Goal: Information Seeking & Learning: Learn about a topic

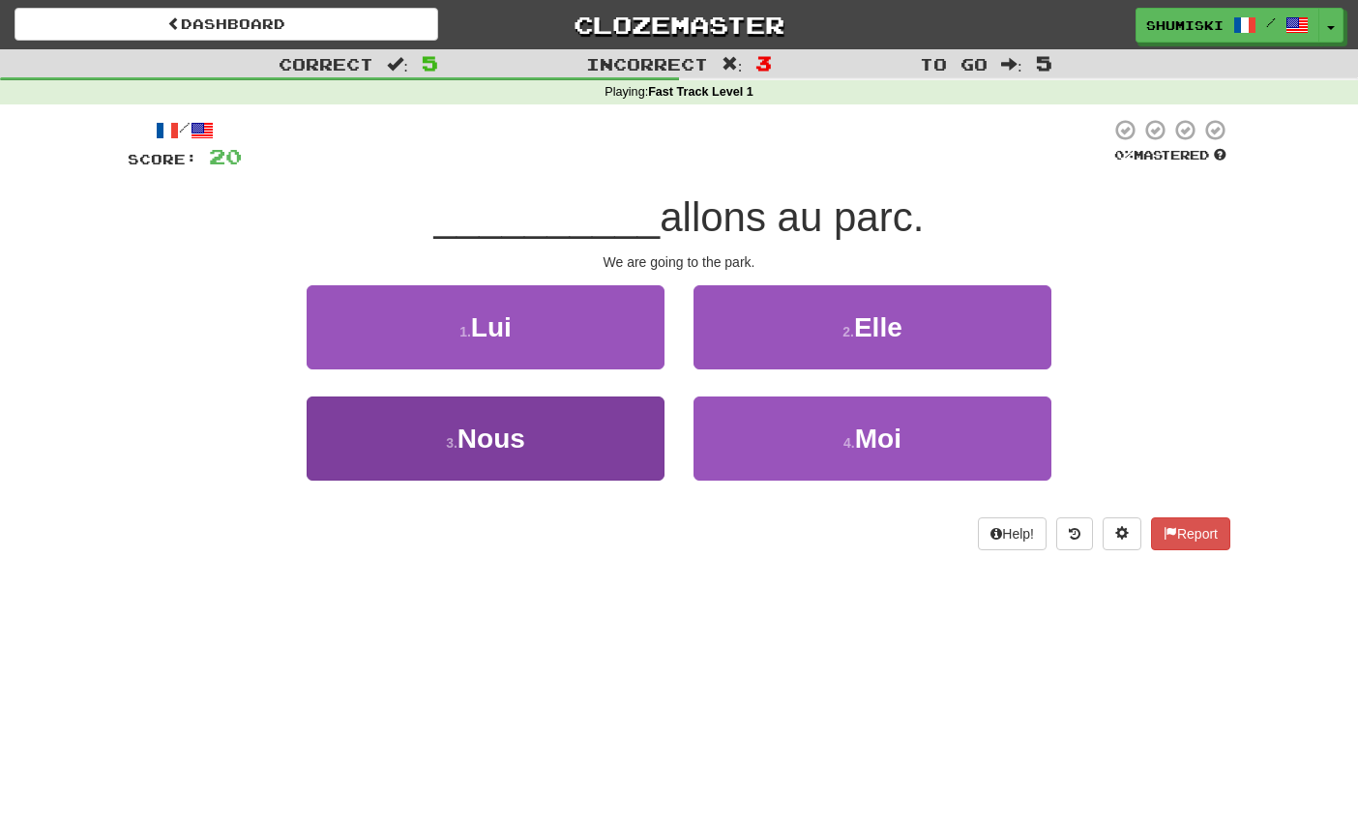
click at [428, 451] on button "3 . Nous" at bounding box center [486, 438] width 358 height 84
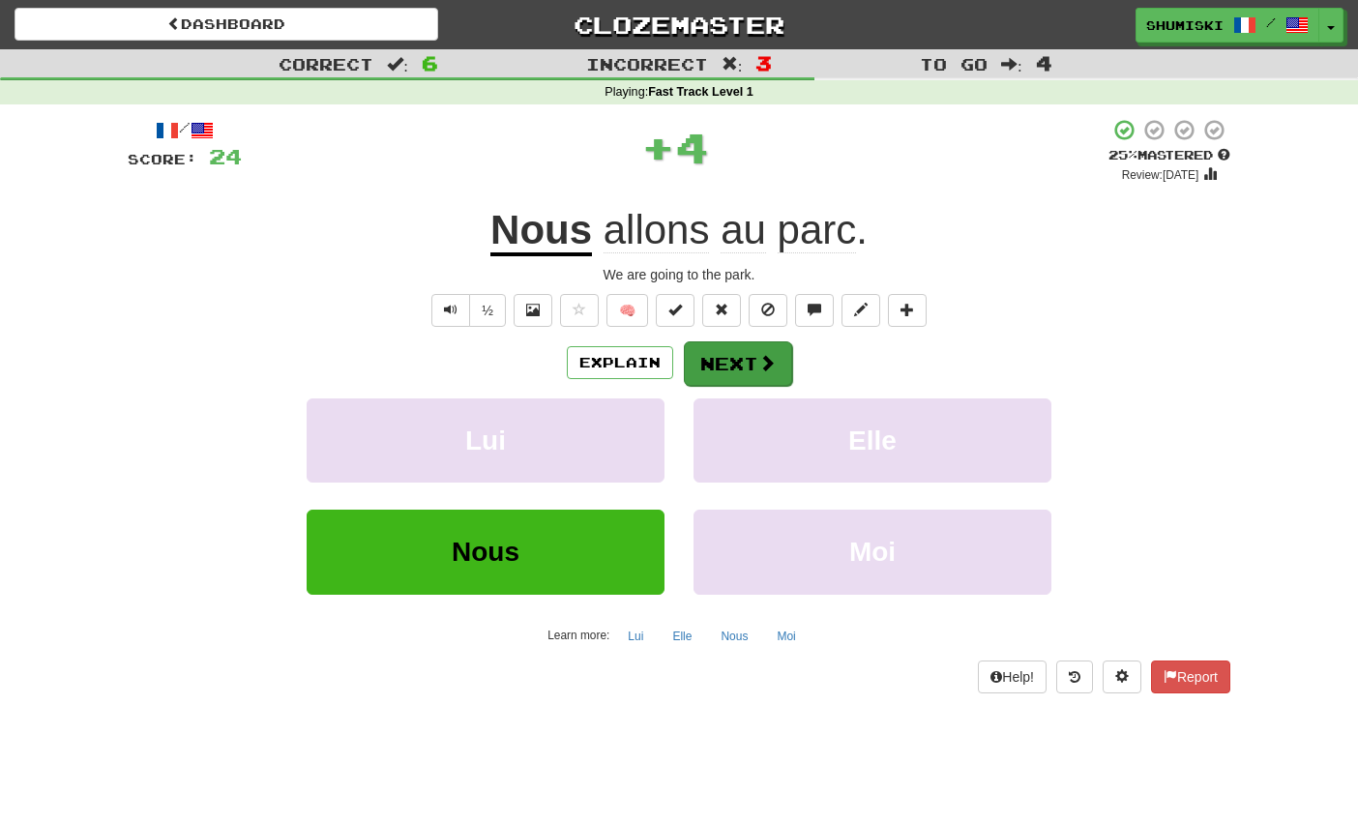
click at [772, 363] on span at bounding box center [766, 362] width 17 height 17
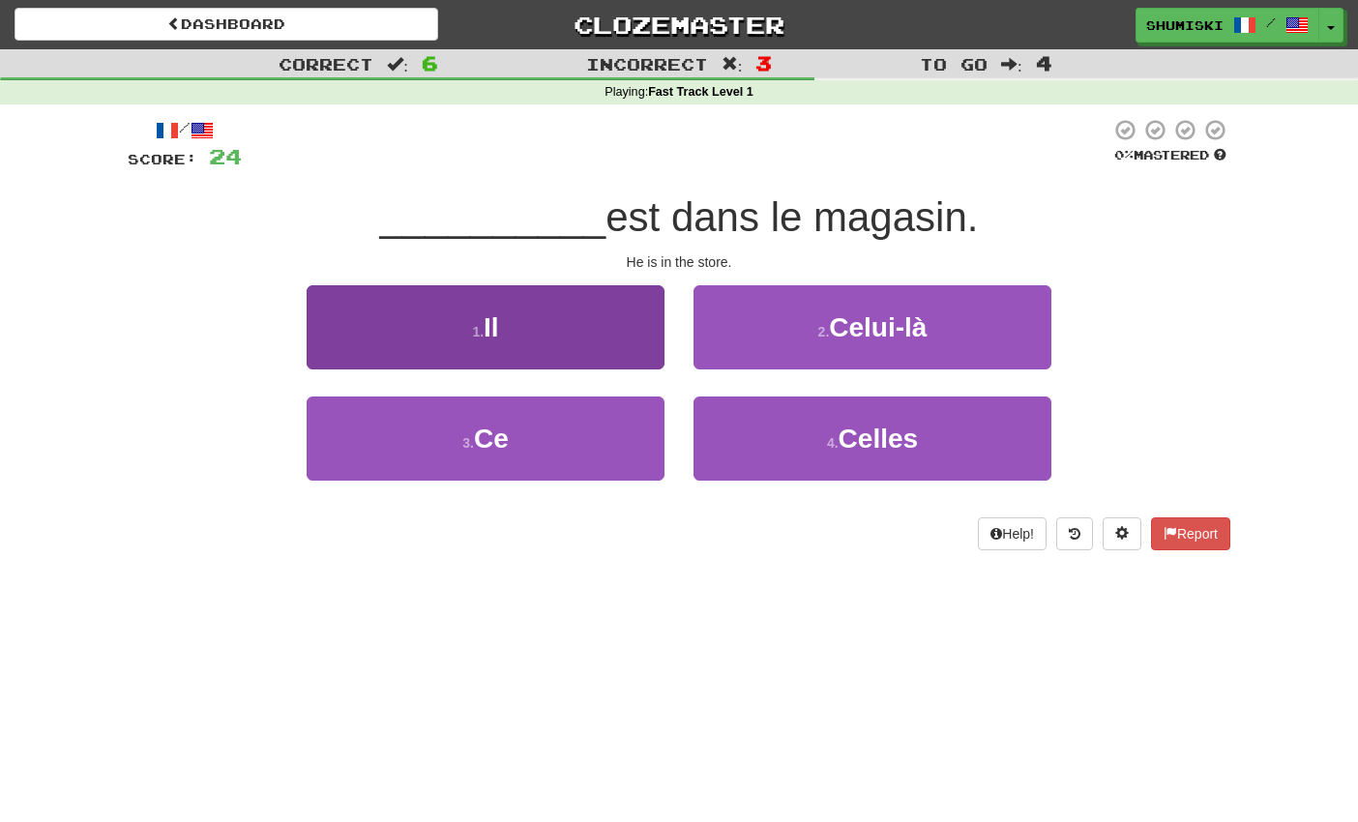
click at [556, 321] on button "1 . Il" at bounding box center [486, 327] width 358 height 84
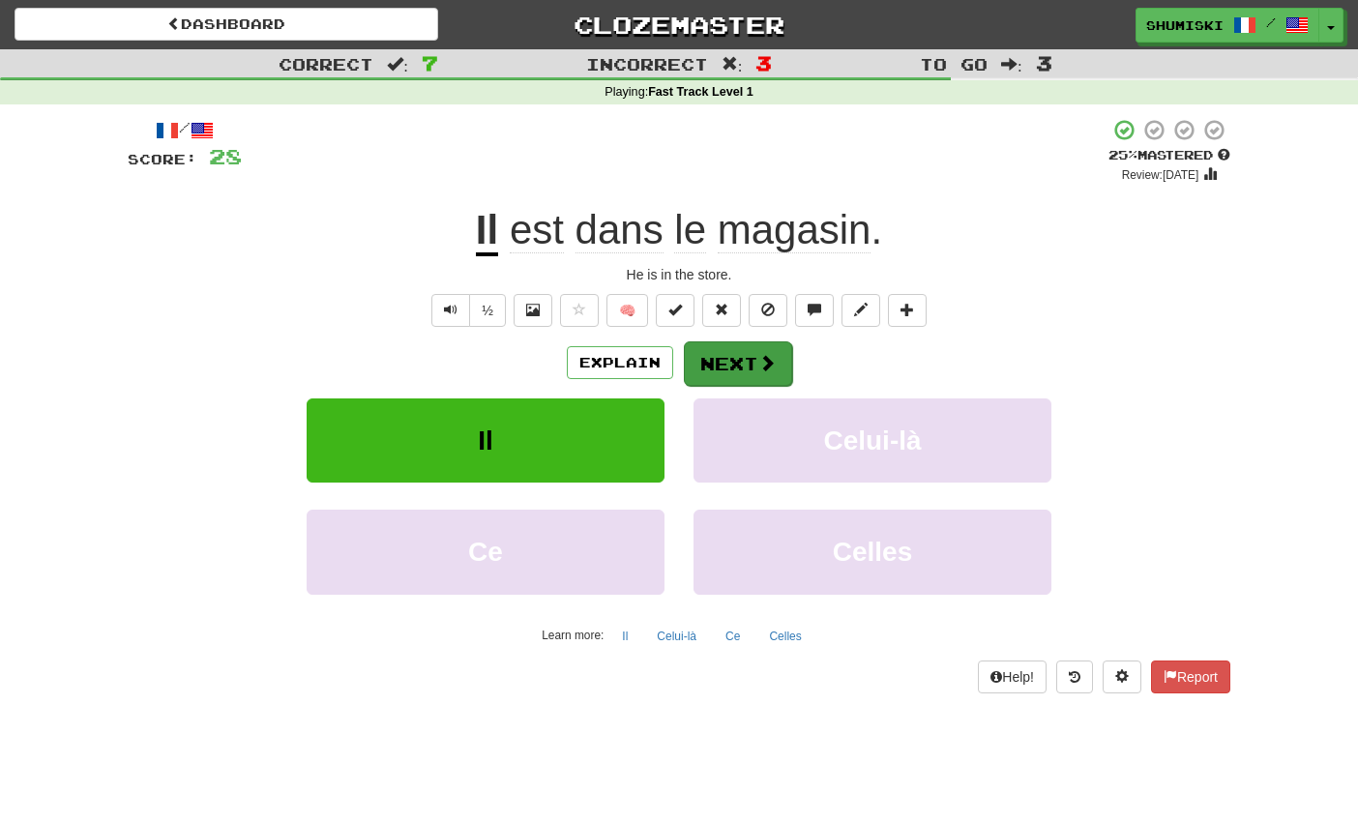
click at [720, 344] on button "Next" at bounding box center [738, 363] width 108 height 44
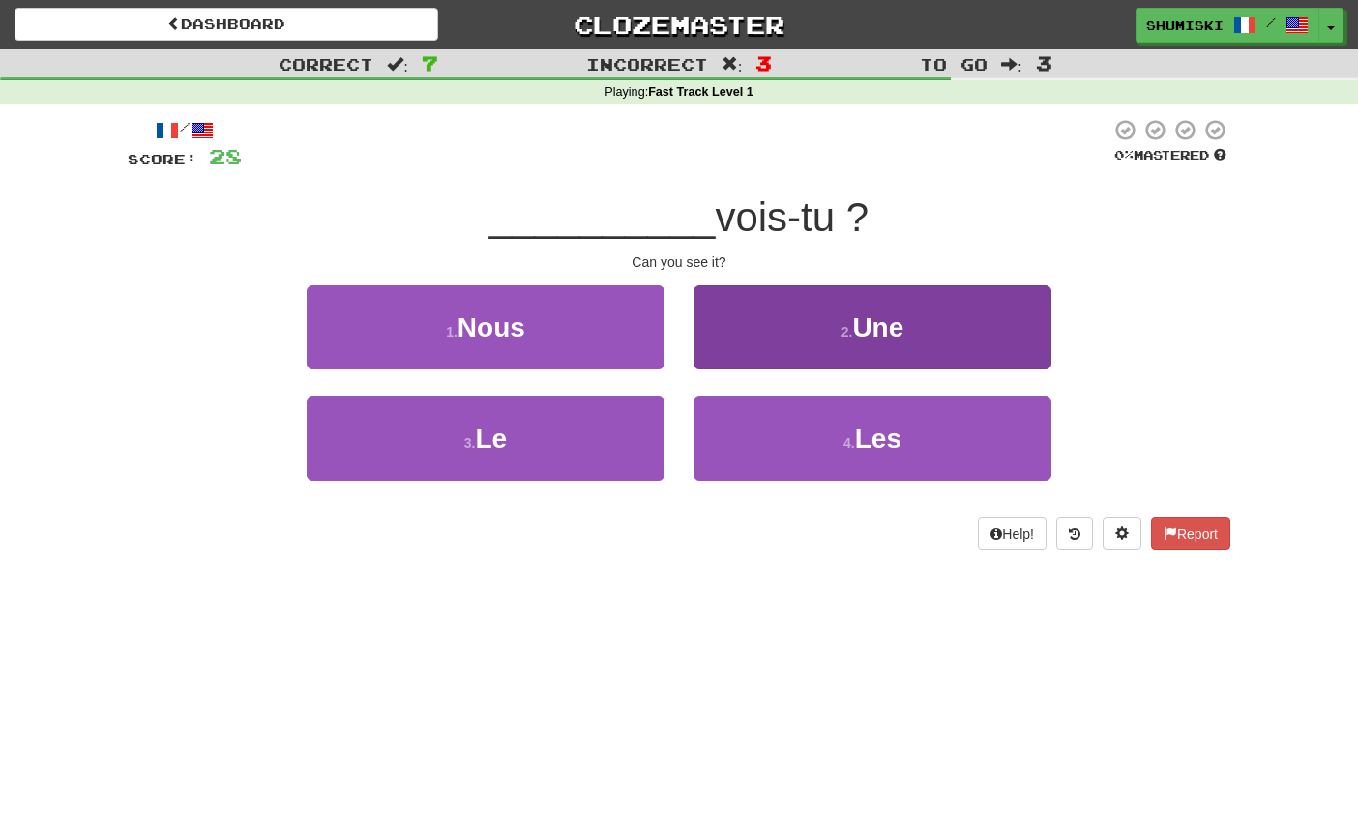
click at [762, 295] on button "2 . Une" at bounding box center [872, 327] width 358 height 84
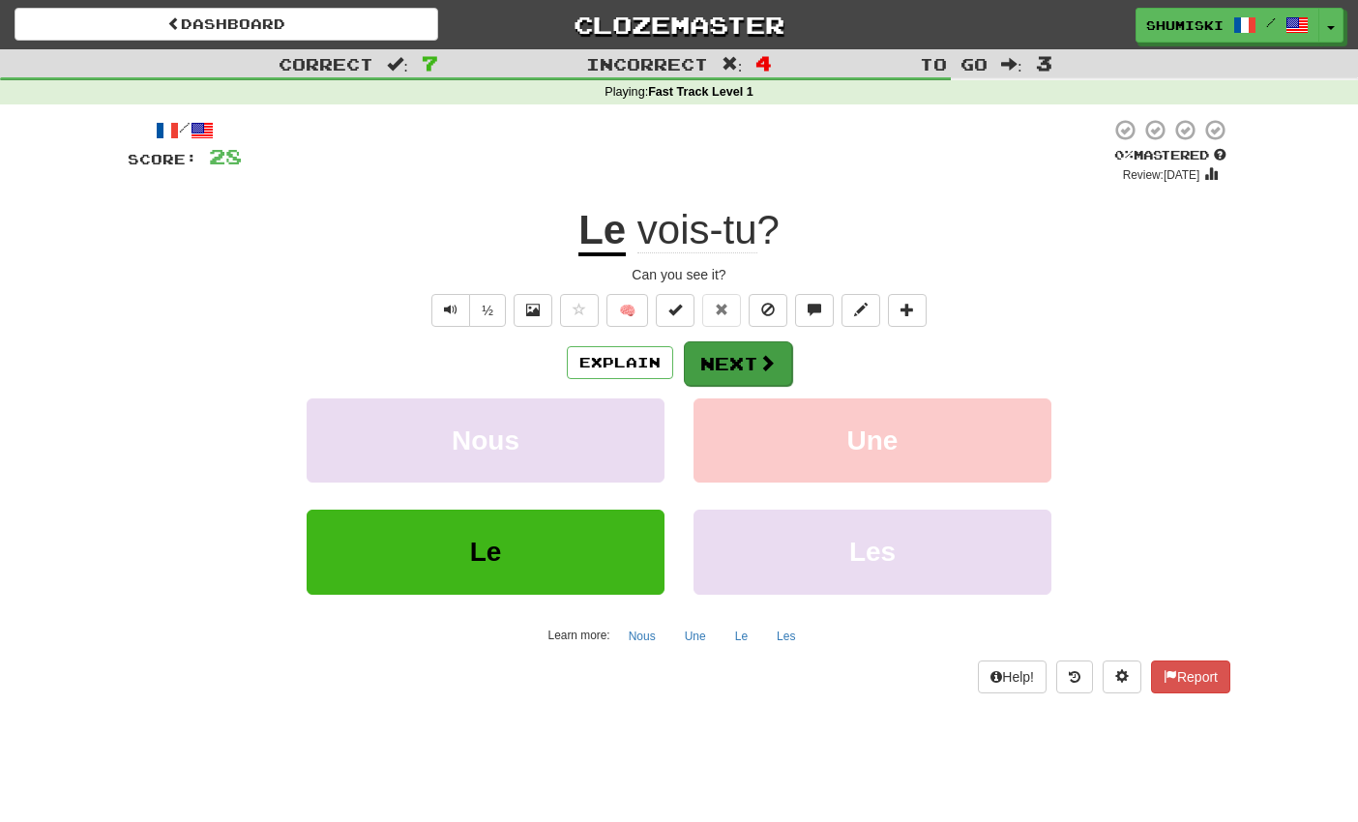
click at [748, 354] on button "Next" at bounding box center [738, 363] width 108 height 44
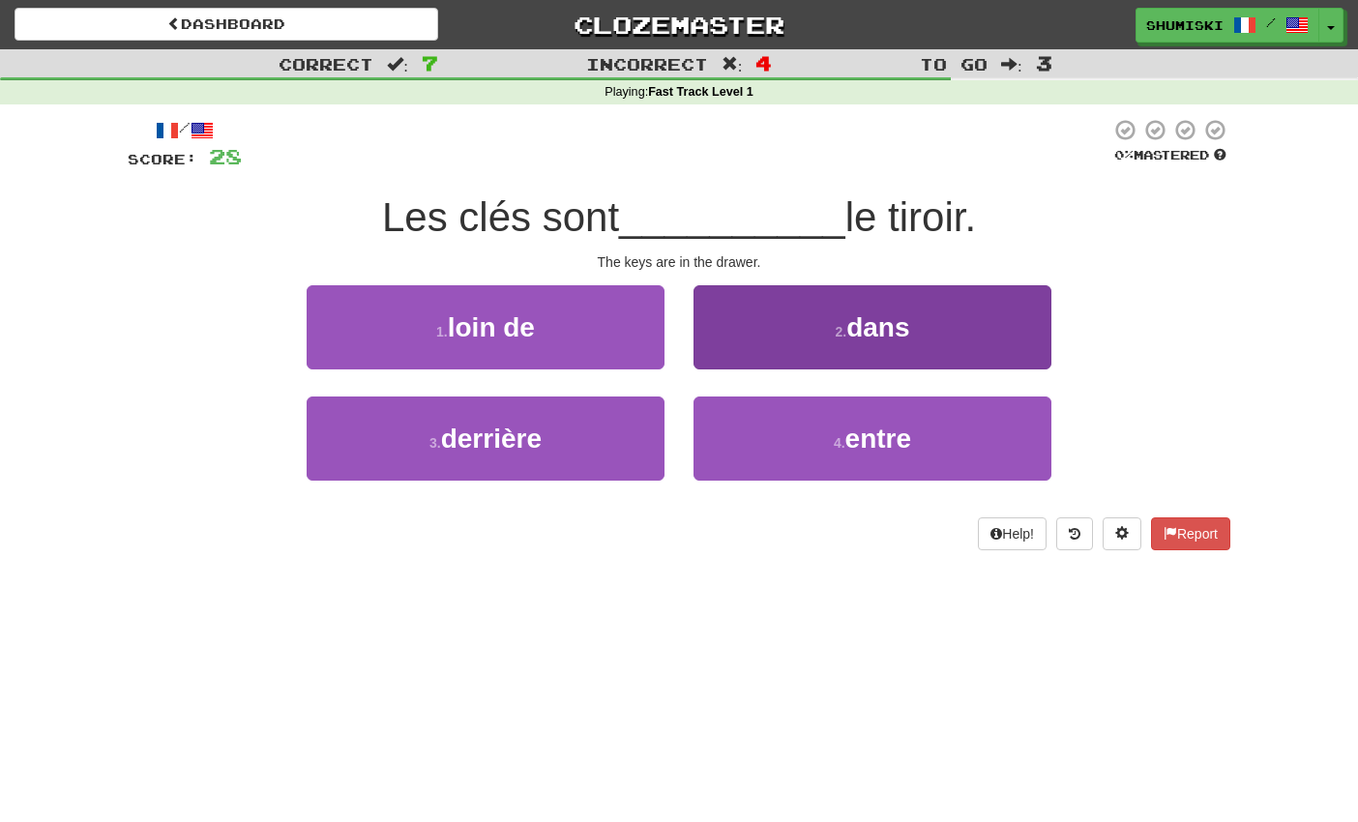
click at [816, 342] on button "2 . dans" at bounding box center [872, 327] width 358 height 84
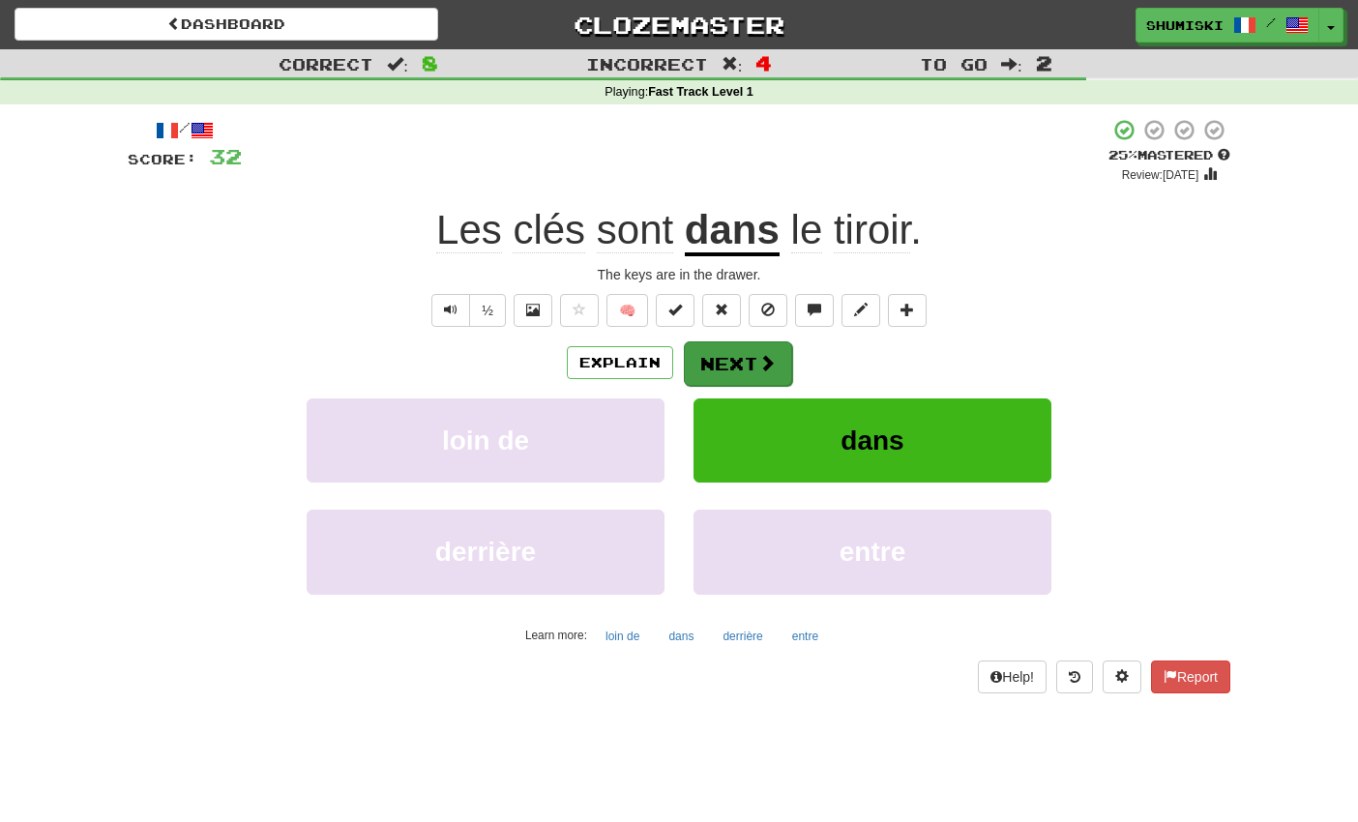
click at [762, 360] on span at bounding box center [766, 362] width 17 height 17
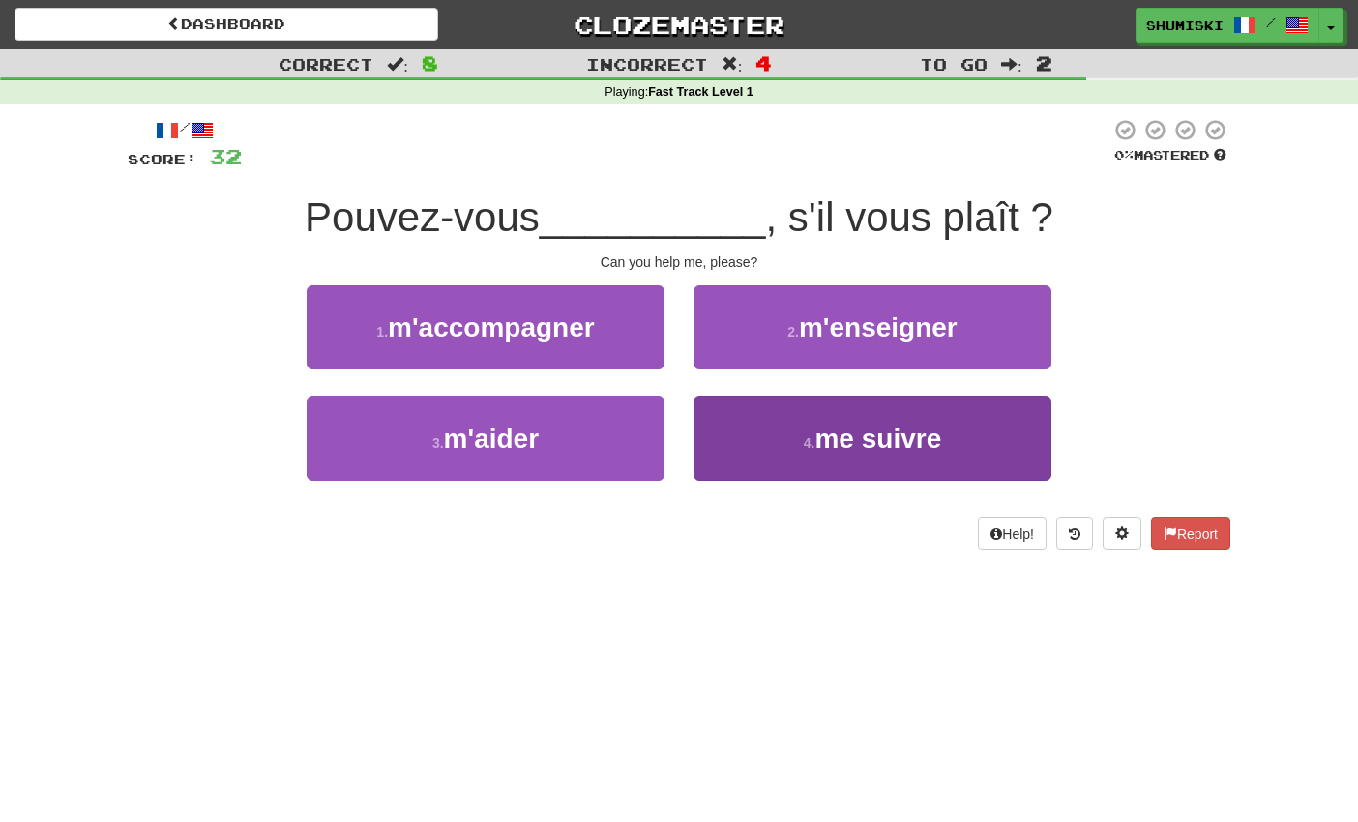
click at [752, 423] on button "4 . me suivre" at bounding box center [872, 438] width 358 height 84
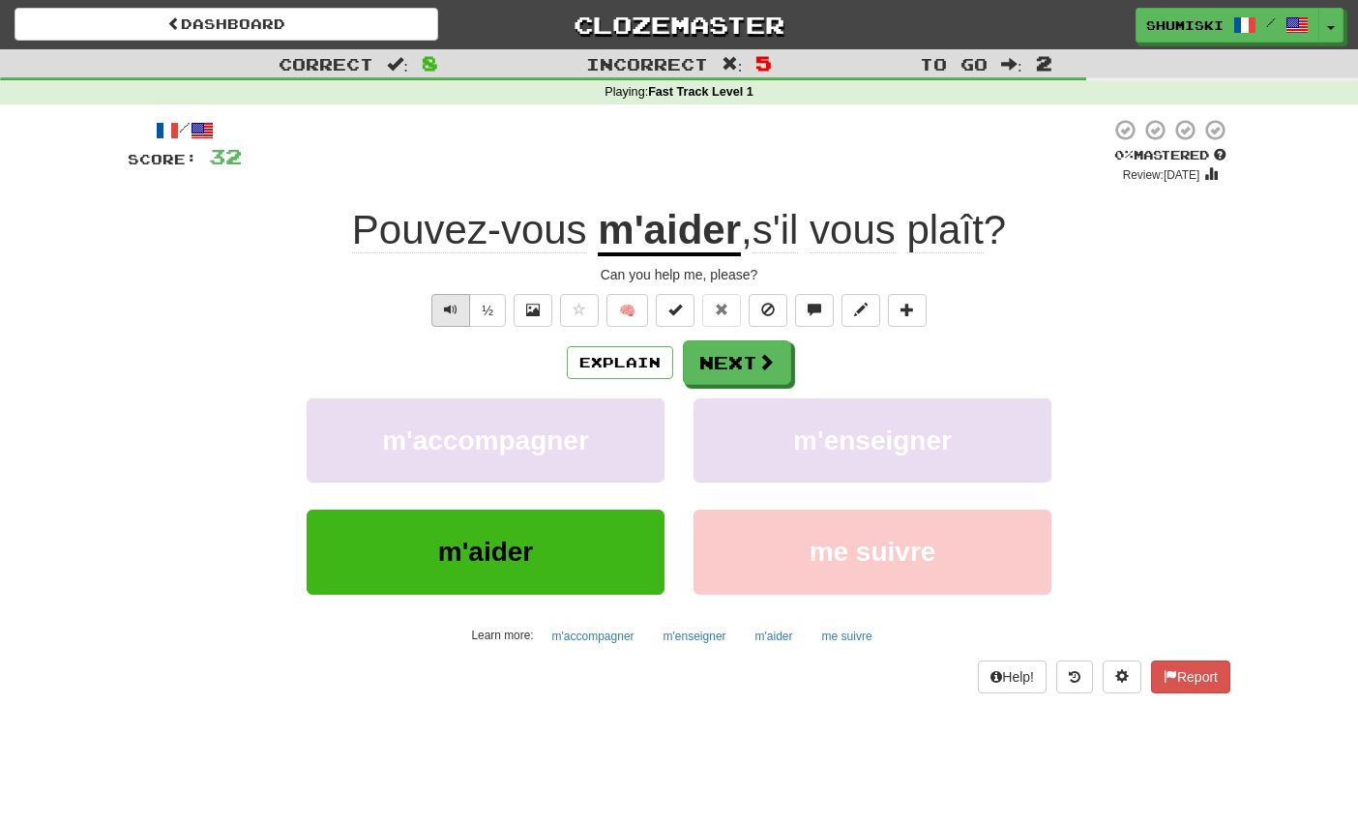
click at [449, 305] on span "Text-to-speech controls" at bounding box center [451, 310] width 14 height 14
click at [456, 306] on span "Text-to-speech controls" at bounding box center [451, 310] width 14 height 14
click at [773, 366] on span at bounding box center [766, 362] width 17 height 17
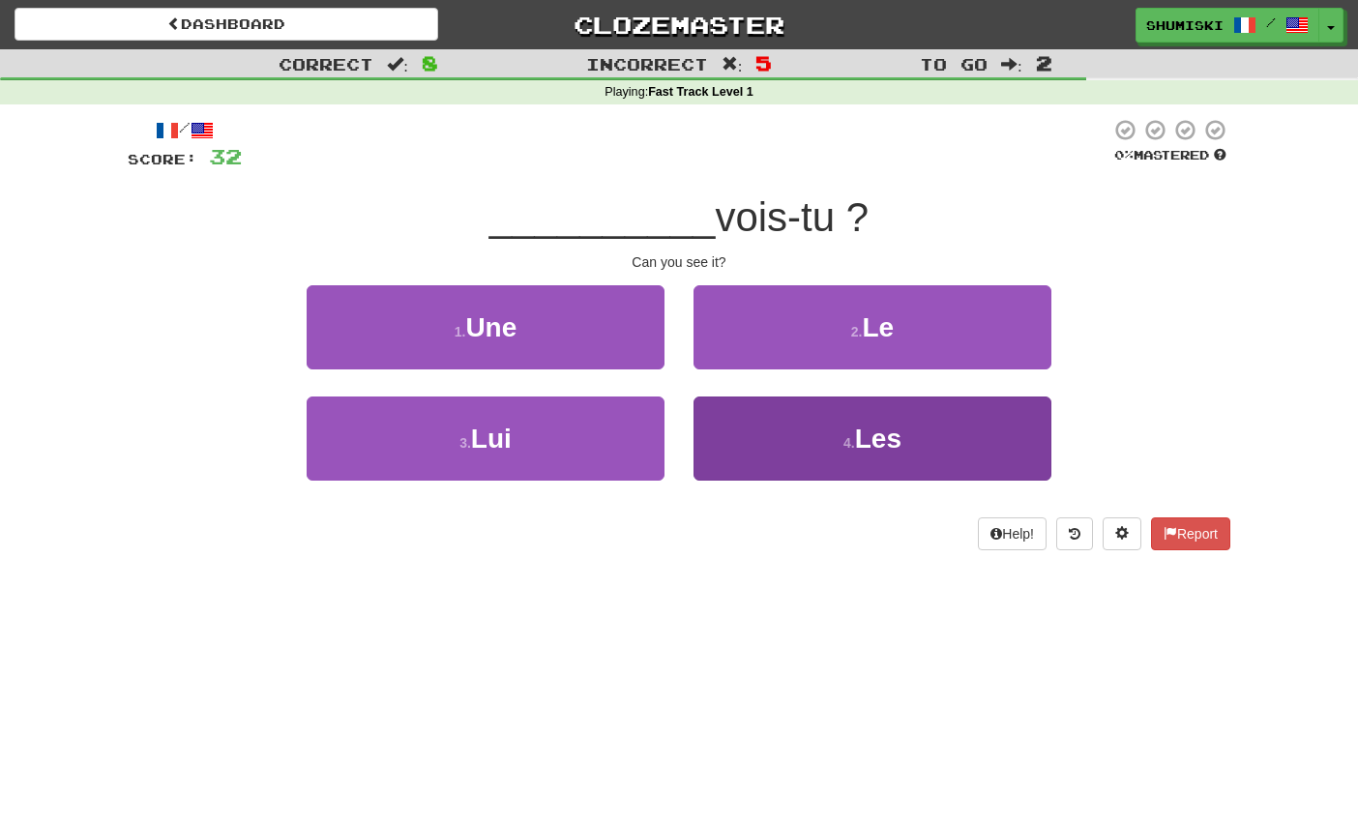
click at [775, 451] on button "4 . Les" at bounding box center [872, 438] width 358 height 84
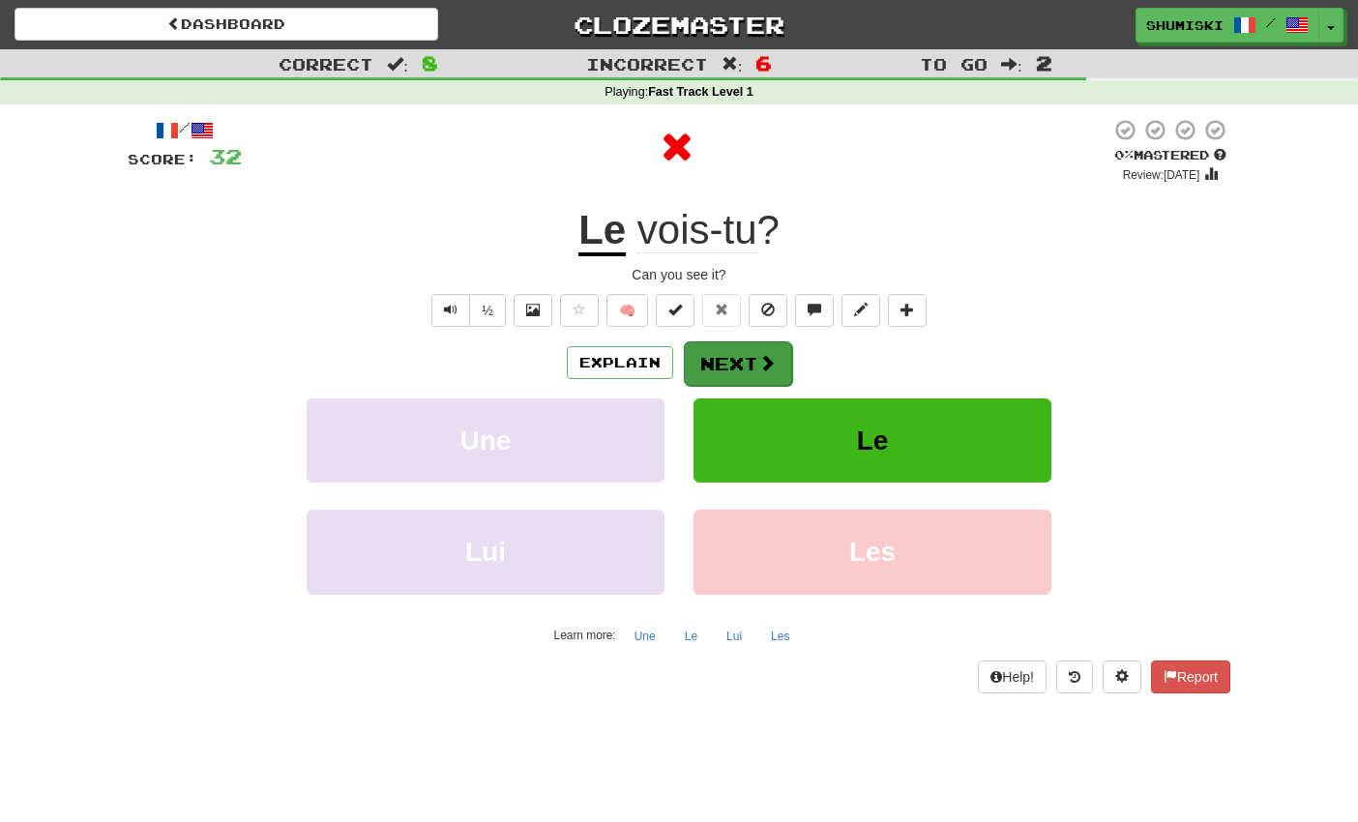
click at [760, 364] on span at bounding box center [766, 362] width 17 height 17
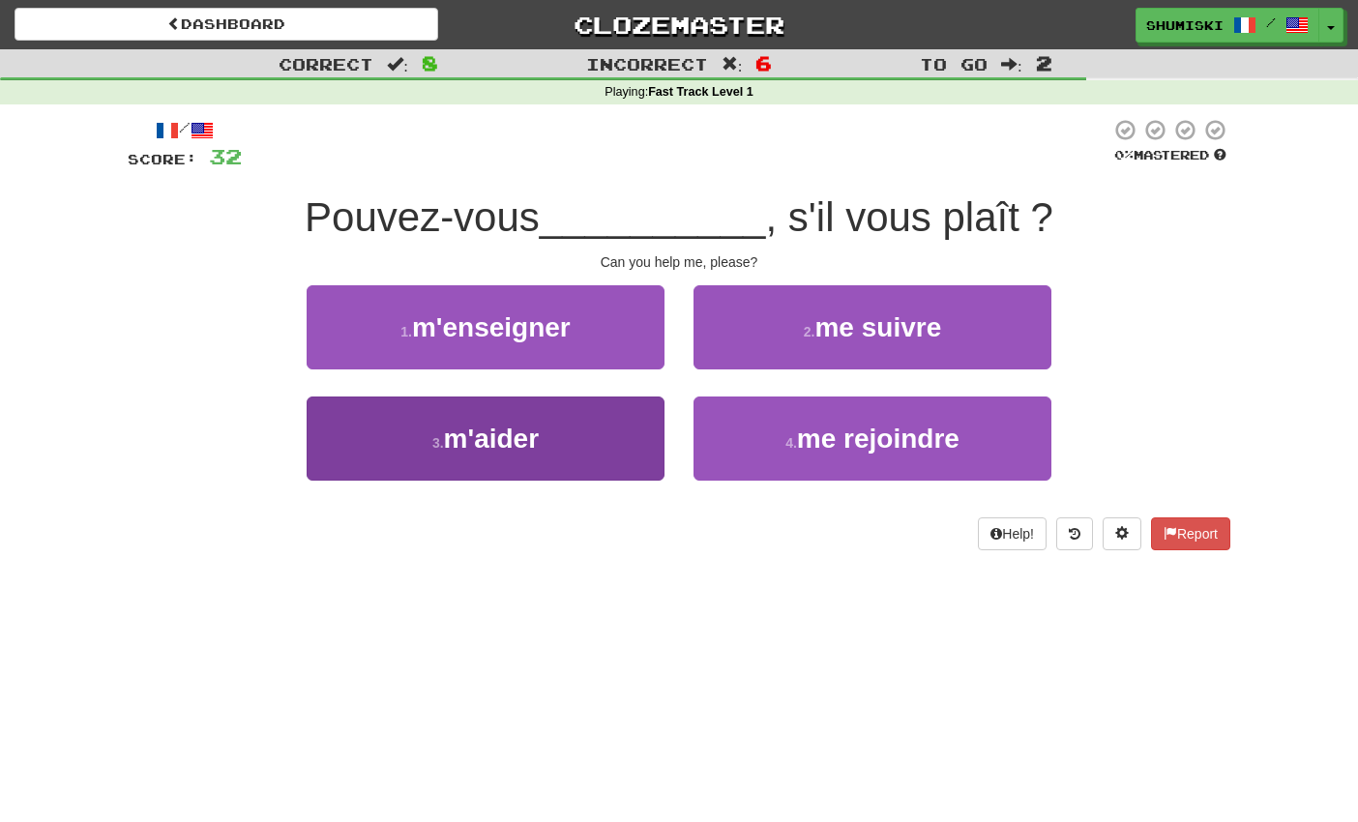
click at [578, 443] on button "3 . m'aider" at bounding box center [486, 438] width 358 height 84
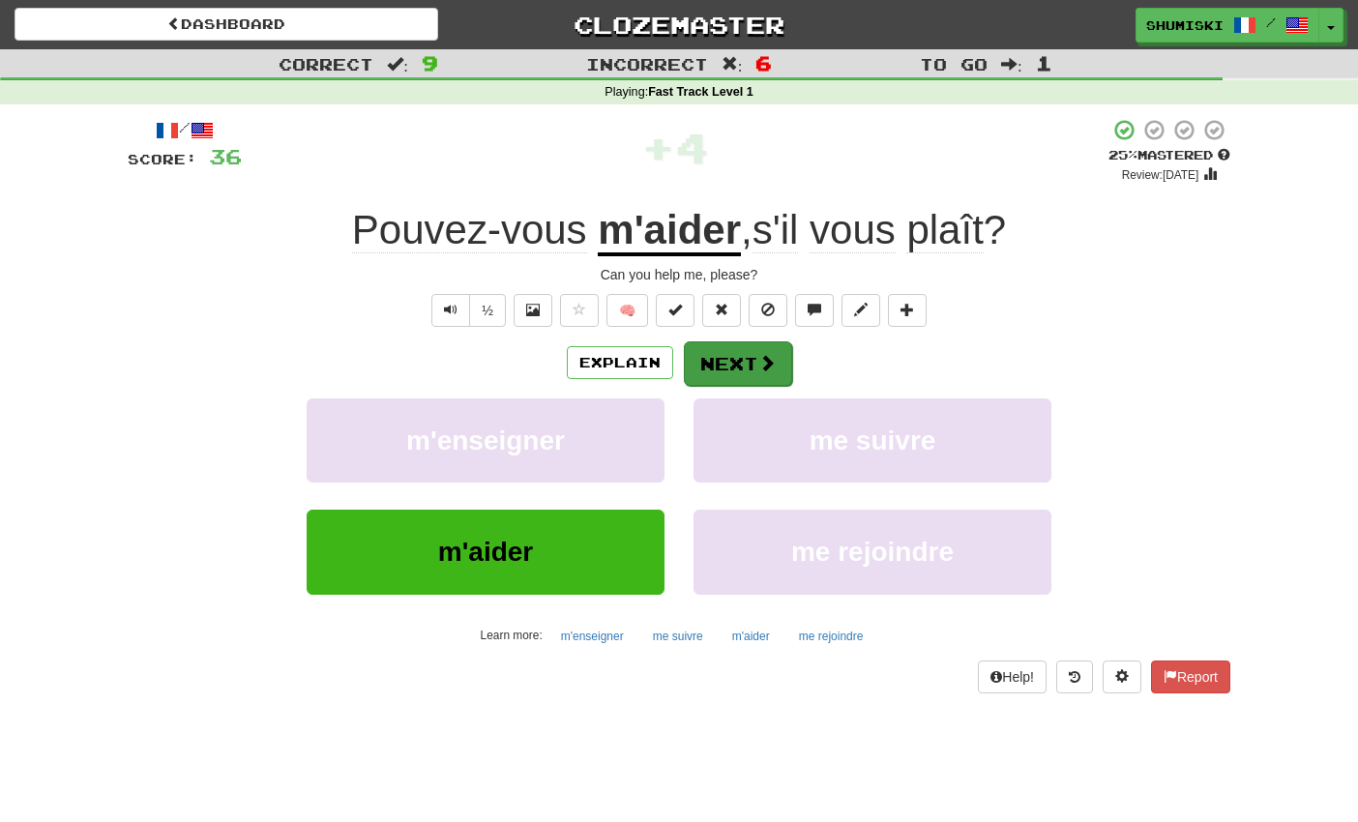
click at [744, 366] on button "Next" at bounding box center [738, 363] width 108 height 44
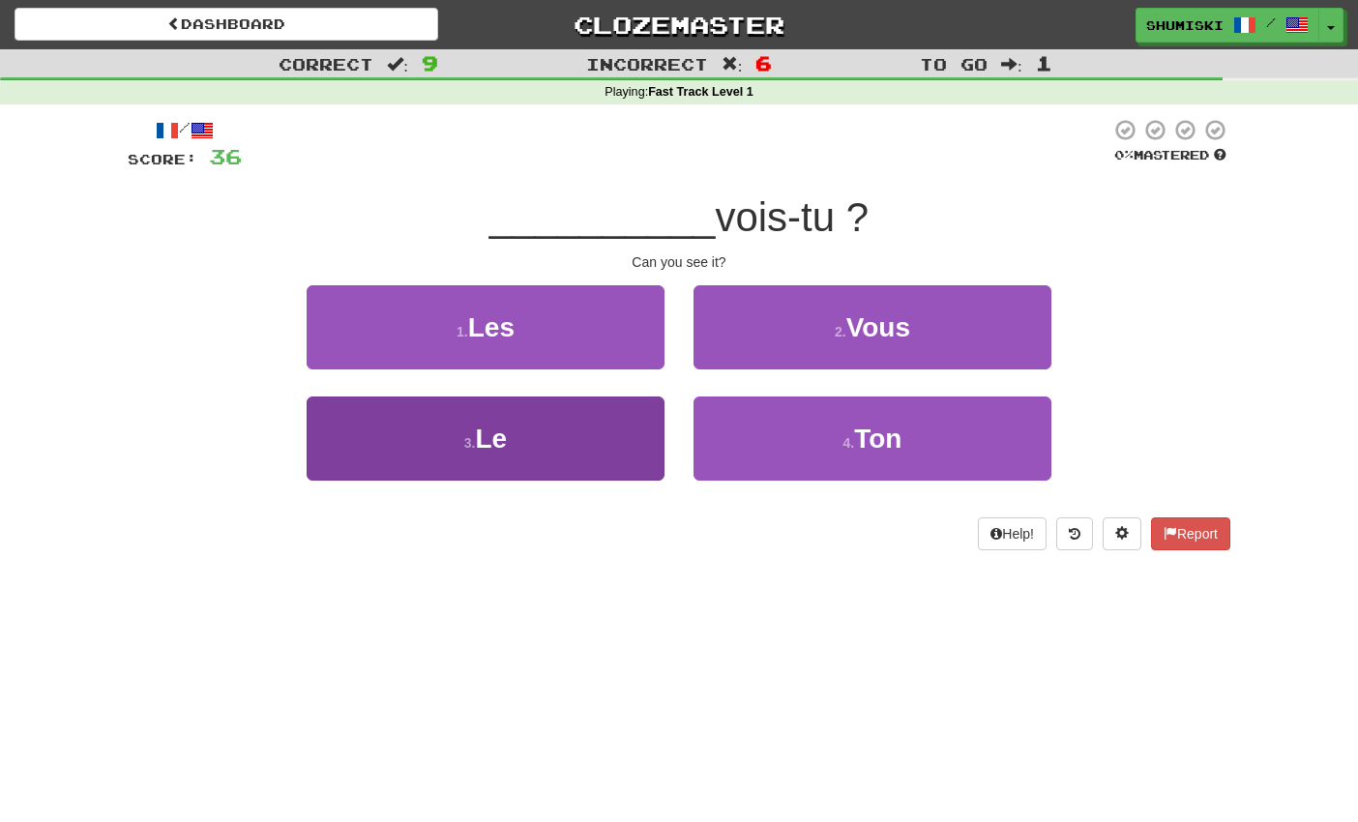
click at [613, 445] on button "3 . Le" at bounding box center [486, 438] width 358 height 84
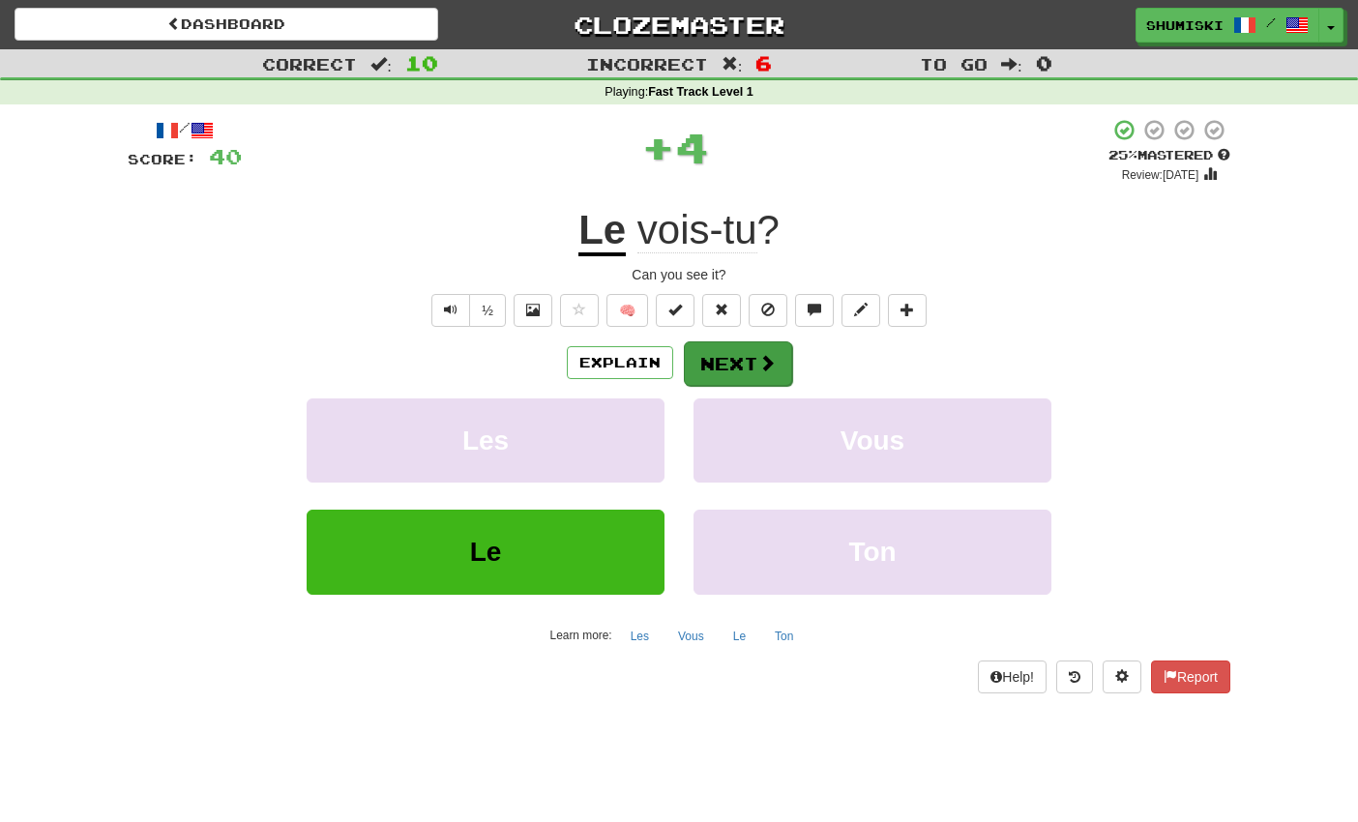
click at [743, 365] on button "Next" at bounding box center [738, 363] width 108 height 44
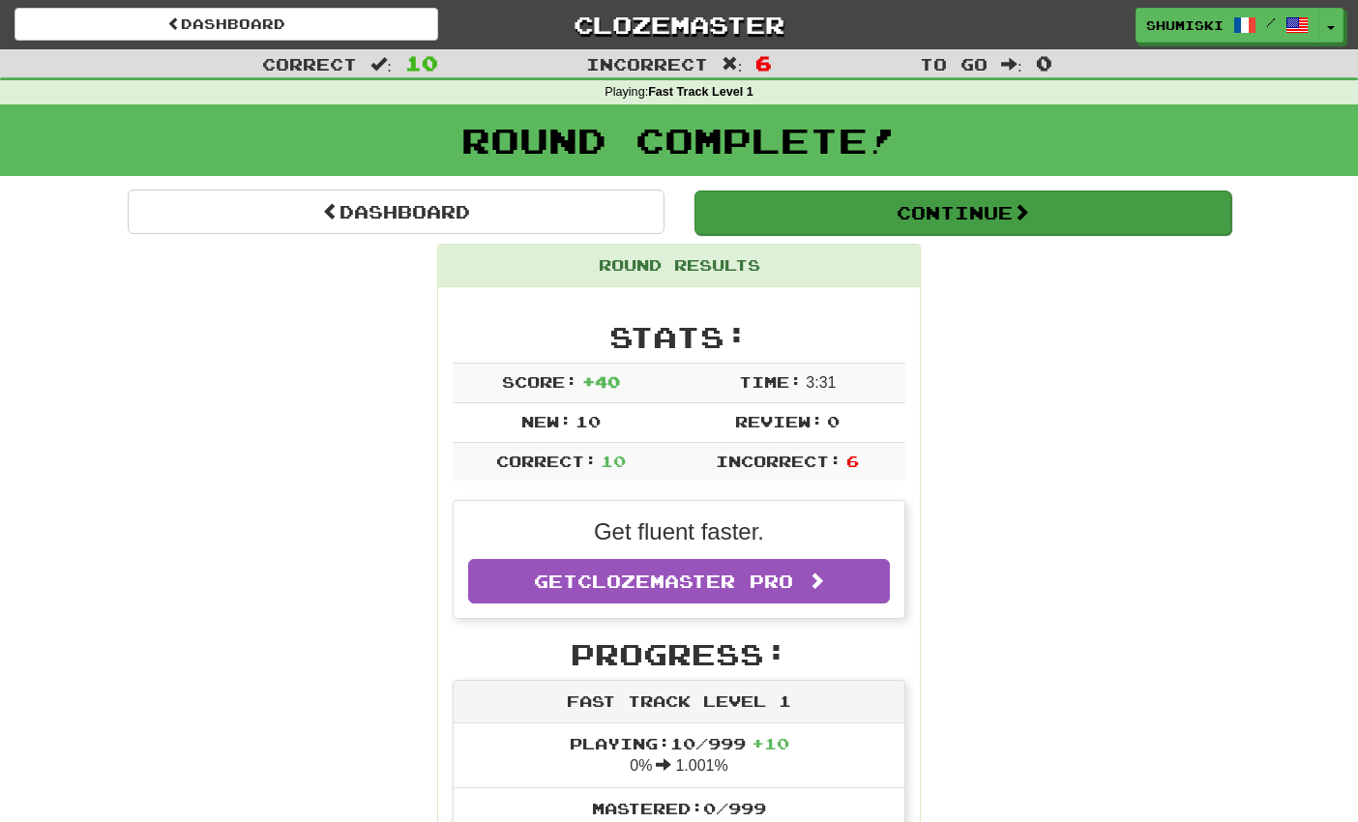
click at [804, 220] on button "Continue" at bounding box center [962, 212] width 537 height 44
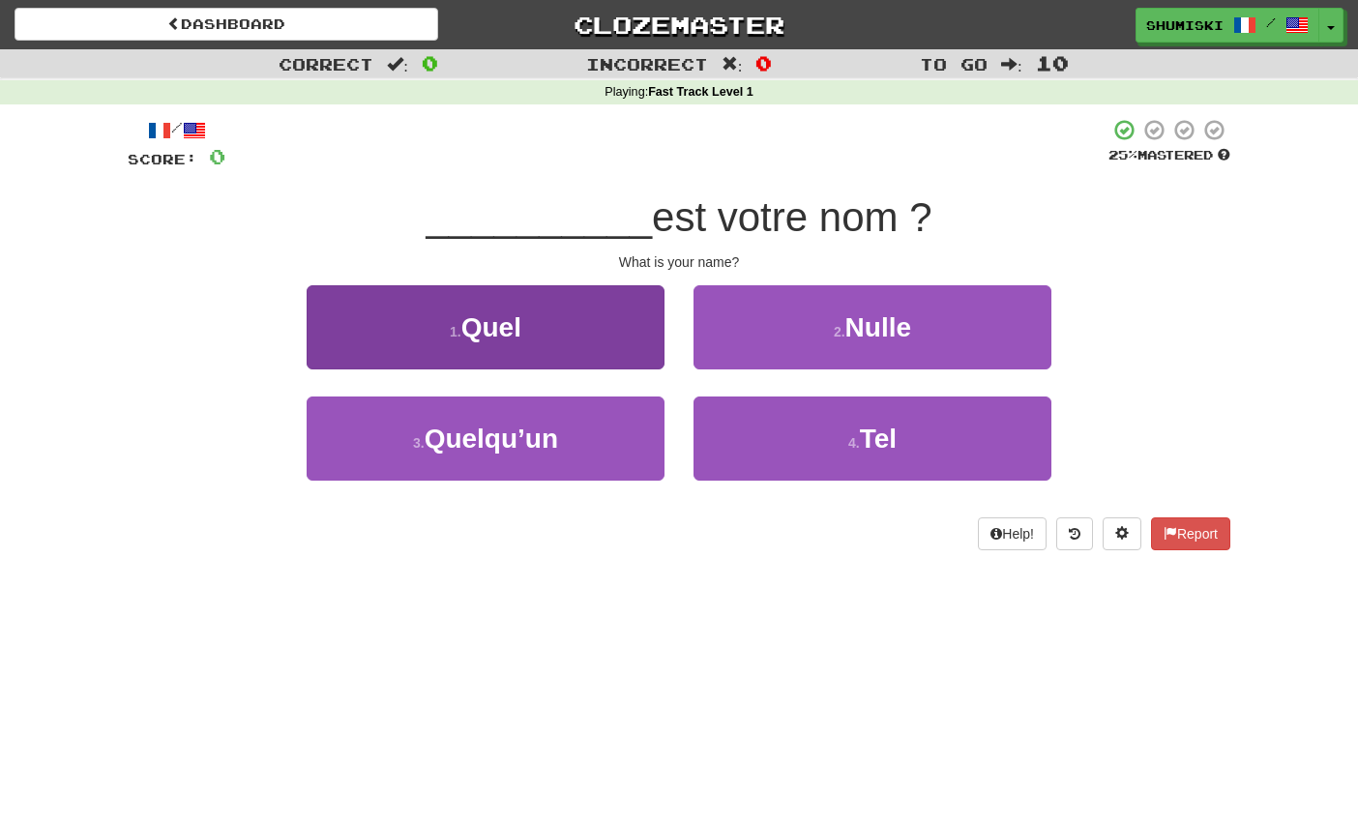
click at [626, 309] on button "1 . Quel" at bounding box center [486, 327] width 358 height 84
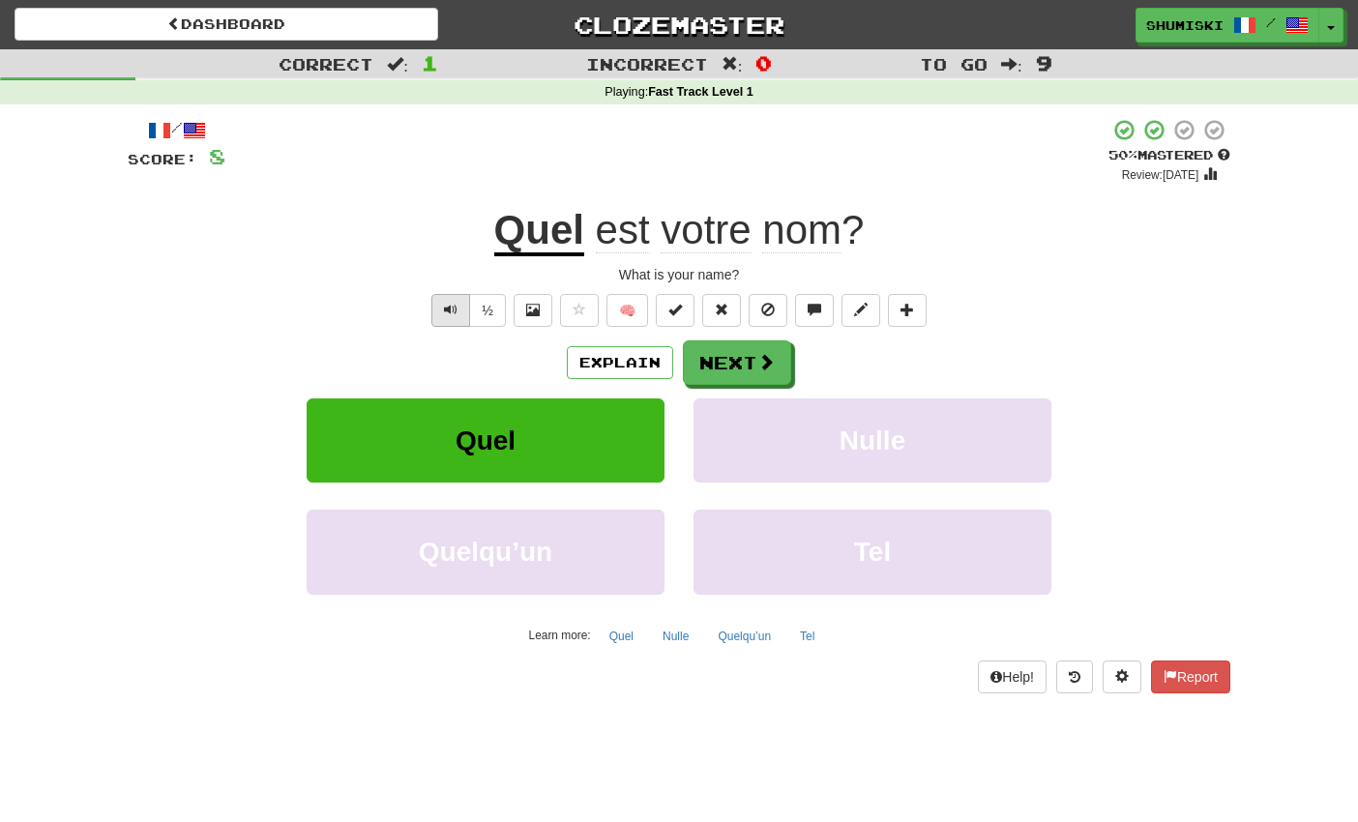
click at [455, 312] on span "Text-to-speech controls" at bounding box center [451, 310] width 14 height 14
click at [703, 350] on button "Next" at bounding box center [738, 363] width 108 height 44
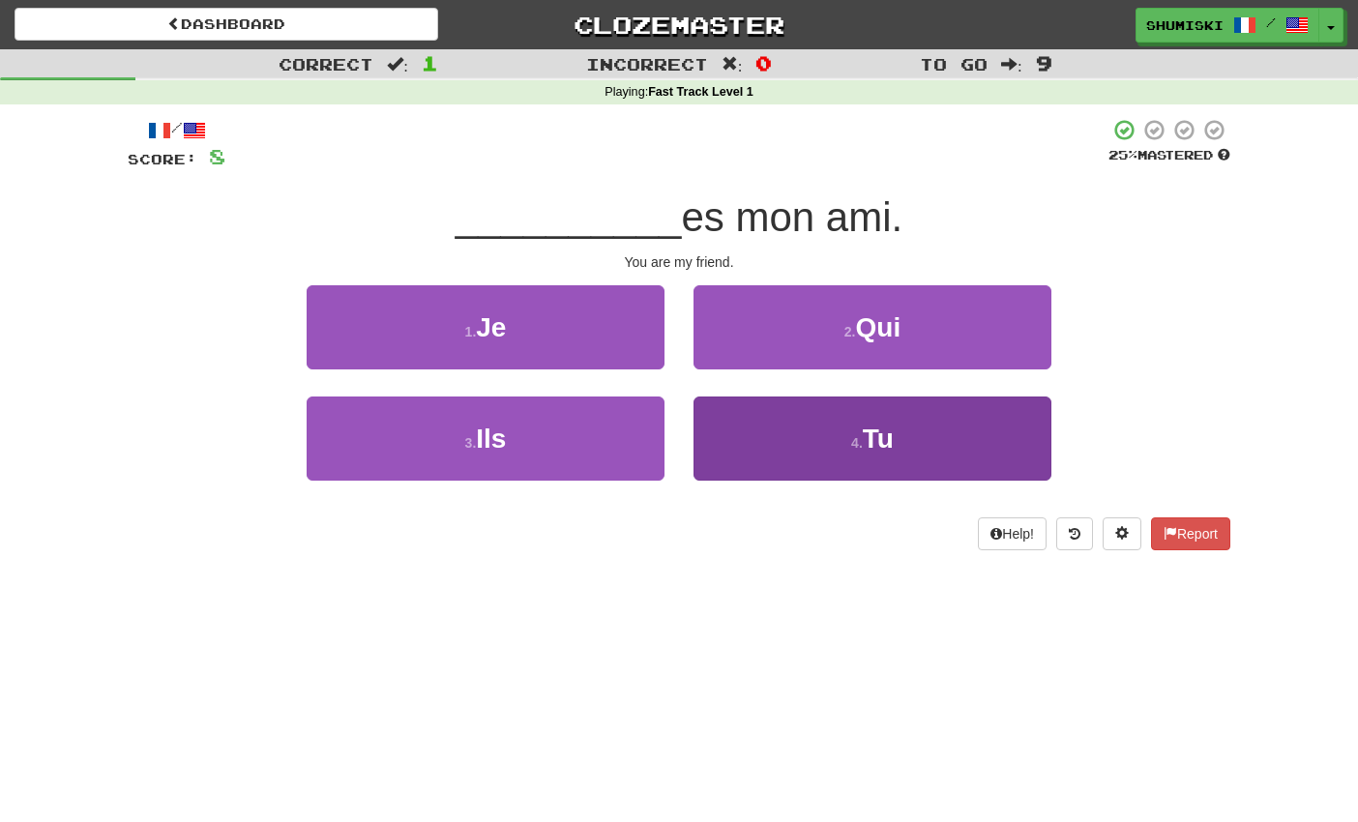
click at [765, 450] on button "4 . Tu" at bounding box center [872, 438] width 358 height 84
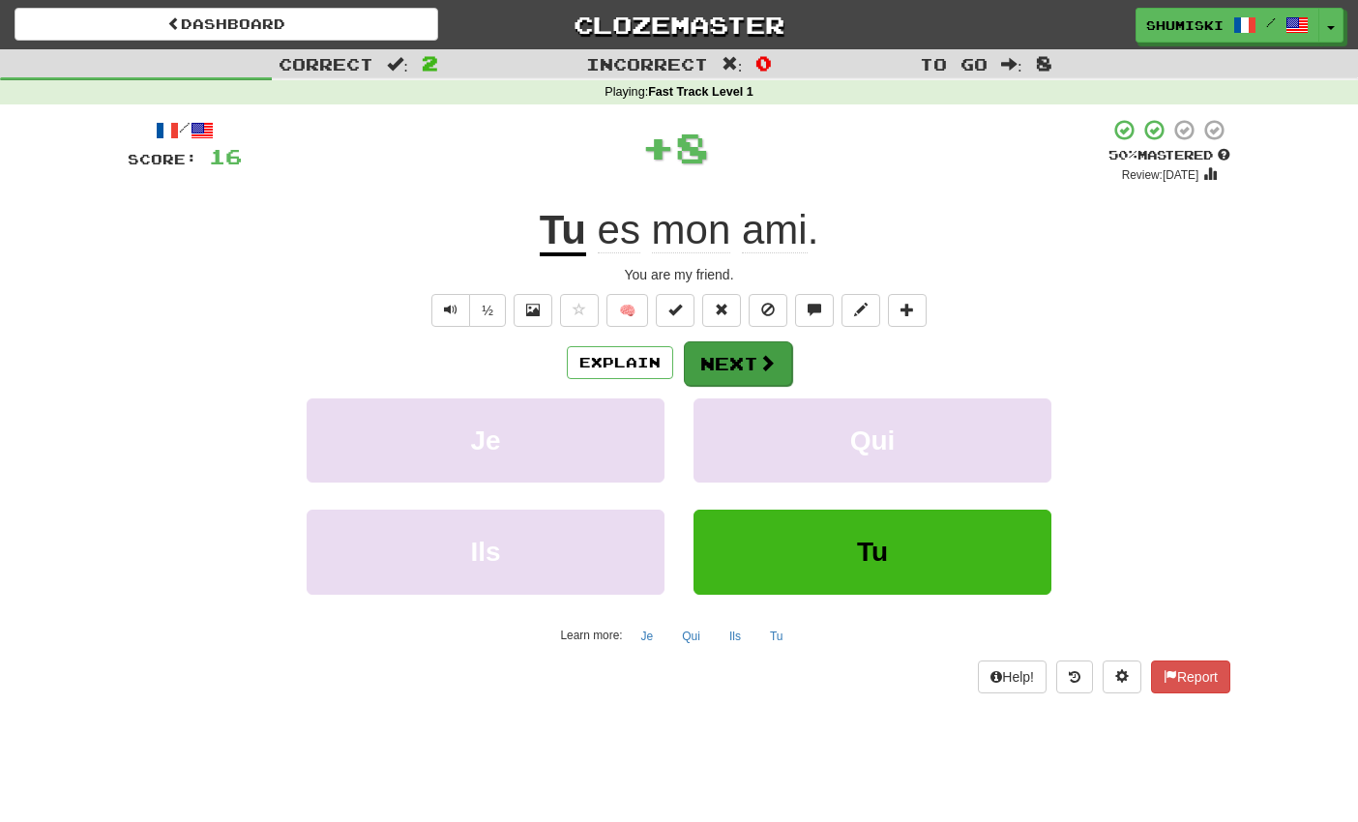
click at [743, 360] on button "Next" at bounding box center [738, 363] width 108 height 44
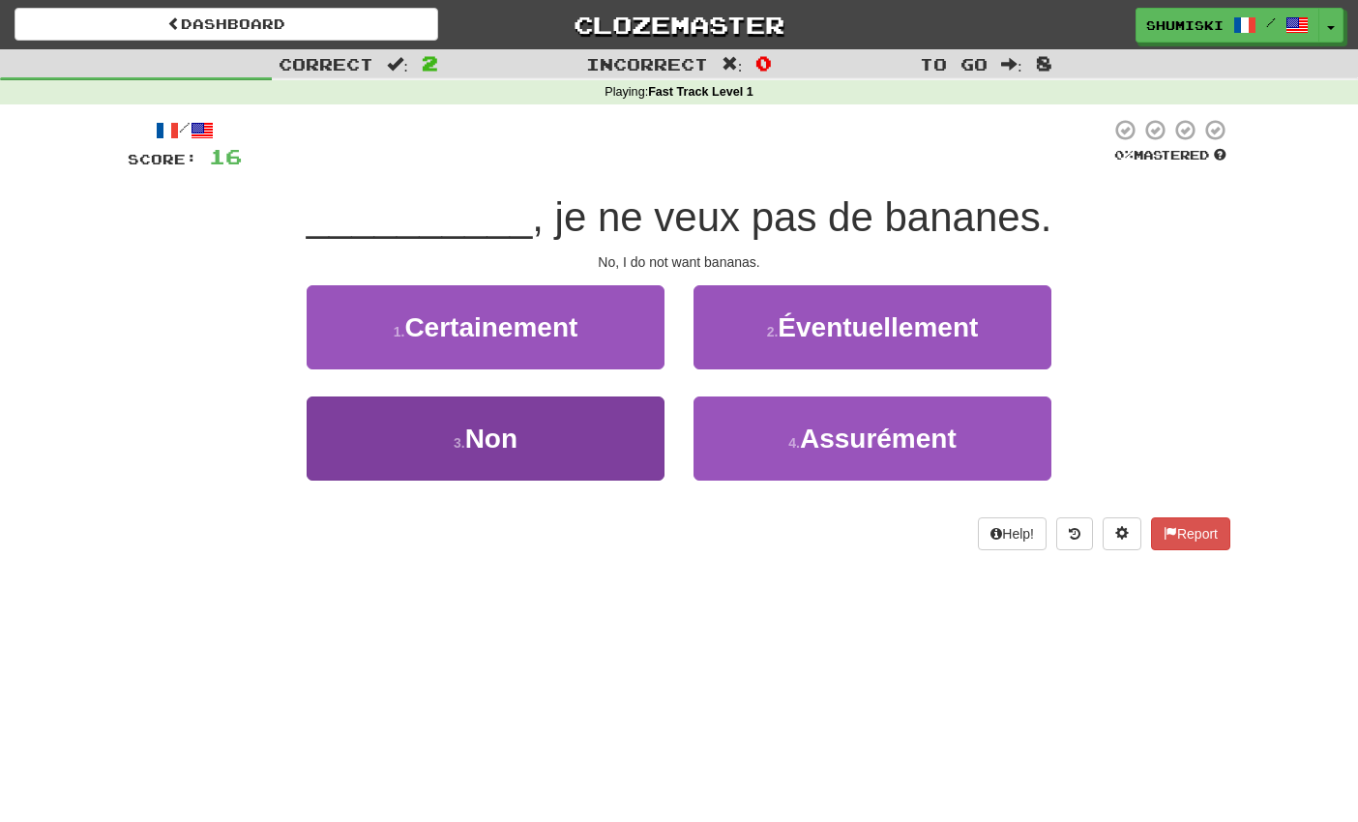
click at [632, 414] on button "3 . Non" at bounding box center [486, 438] width 358 height 84
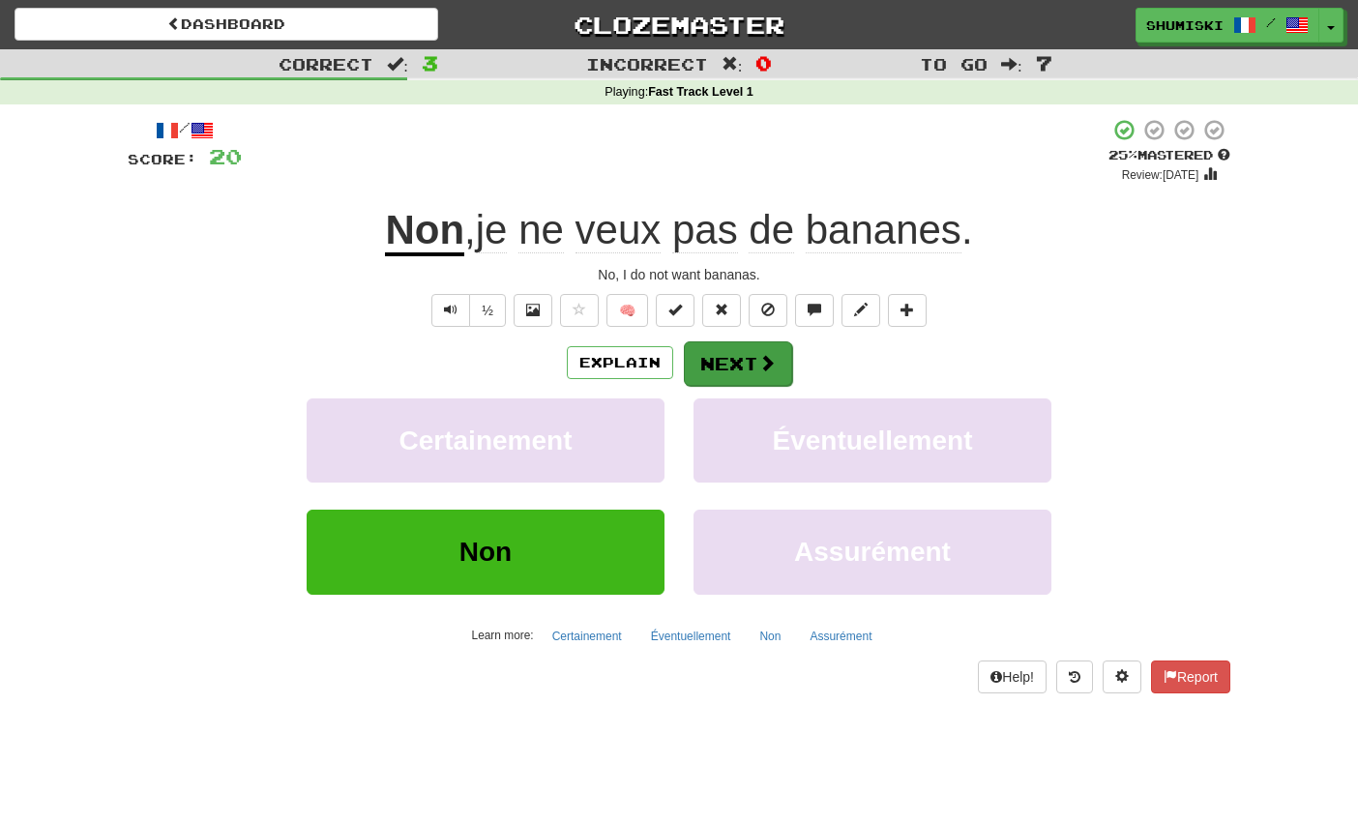
click at [743, 357] on button "Next" at bounding box center [738, 363] width 108 height 44
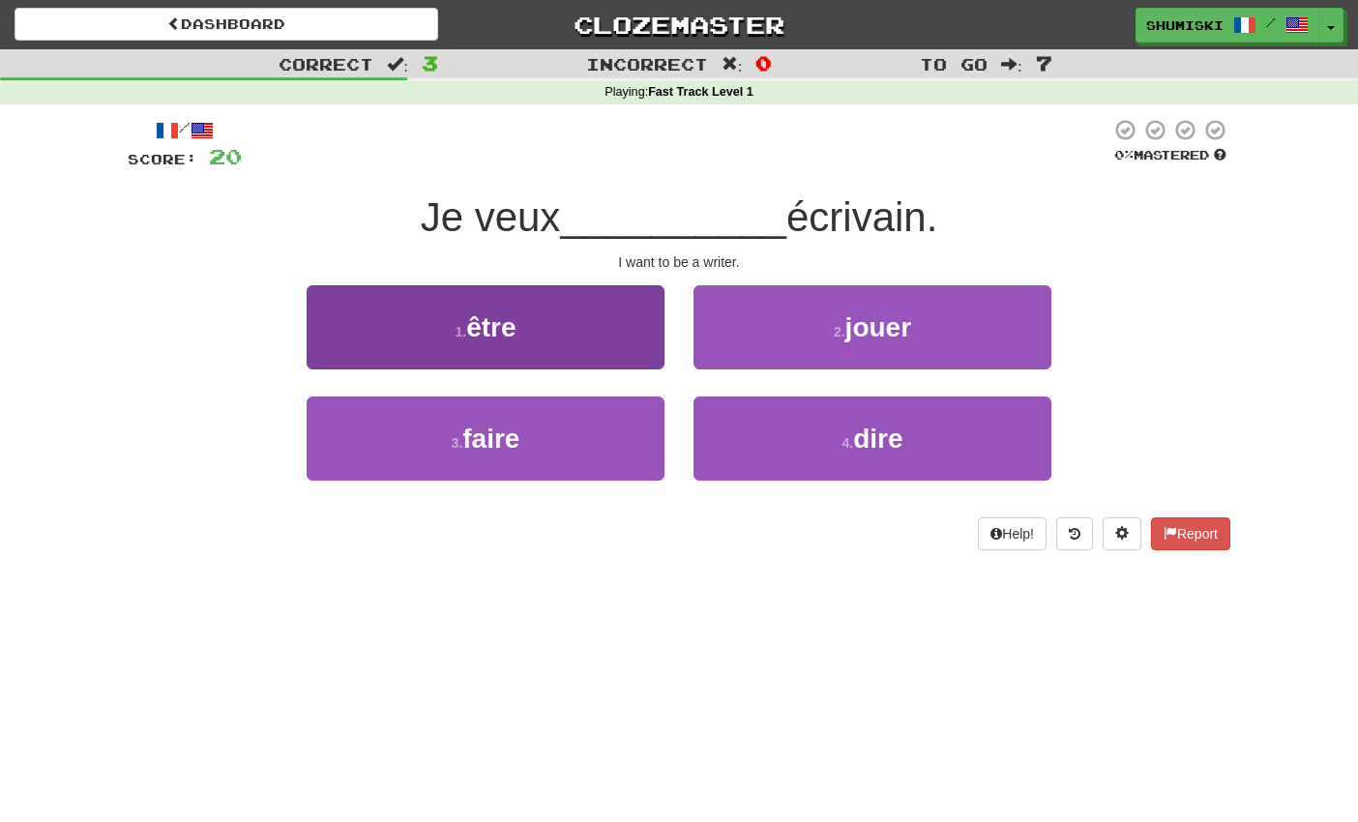
click at [625, 297] on button "1 . être" at bounding box center [486, 327] width 358 height 84
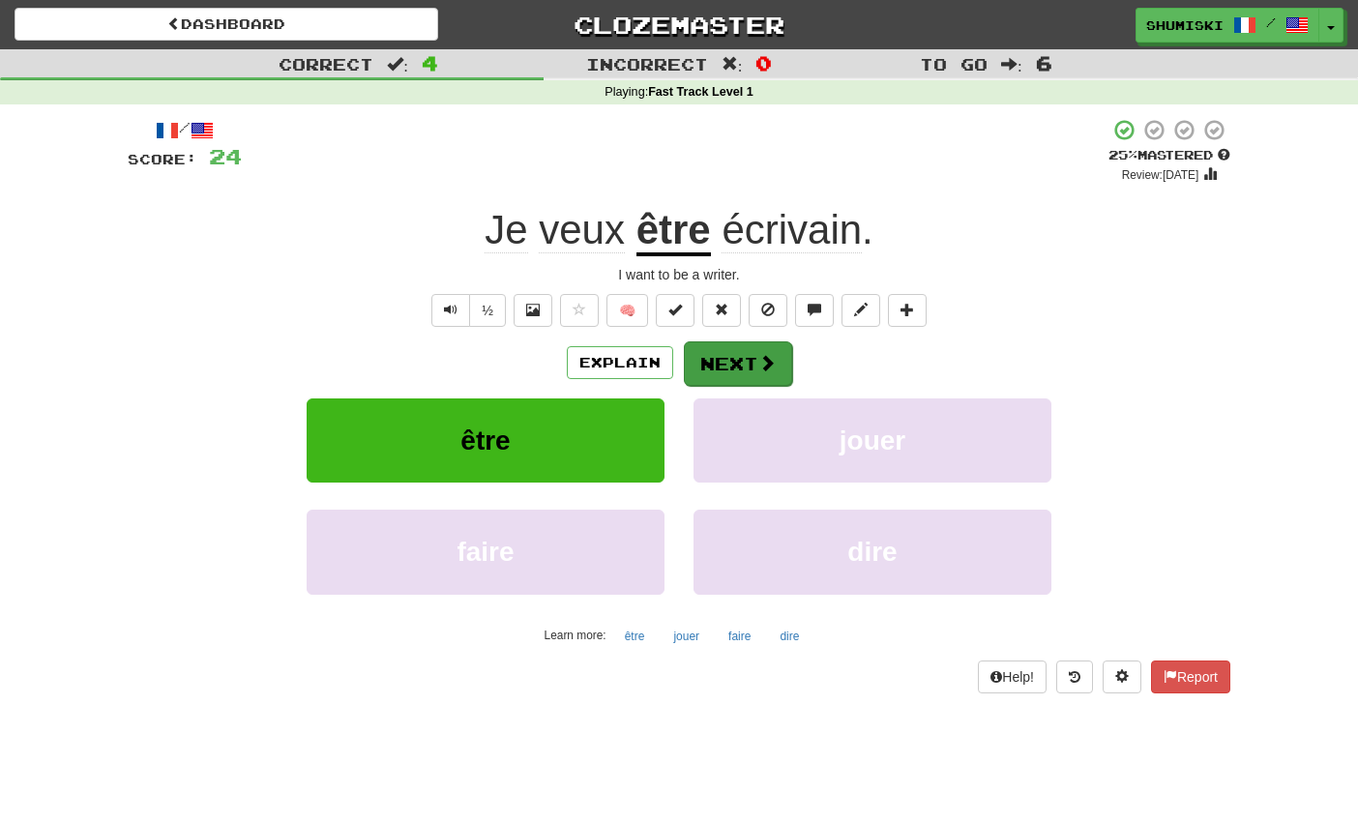
click at [747, 357] on button "Next" at bounding box center [738, 363] width 108 height 44
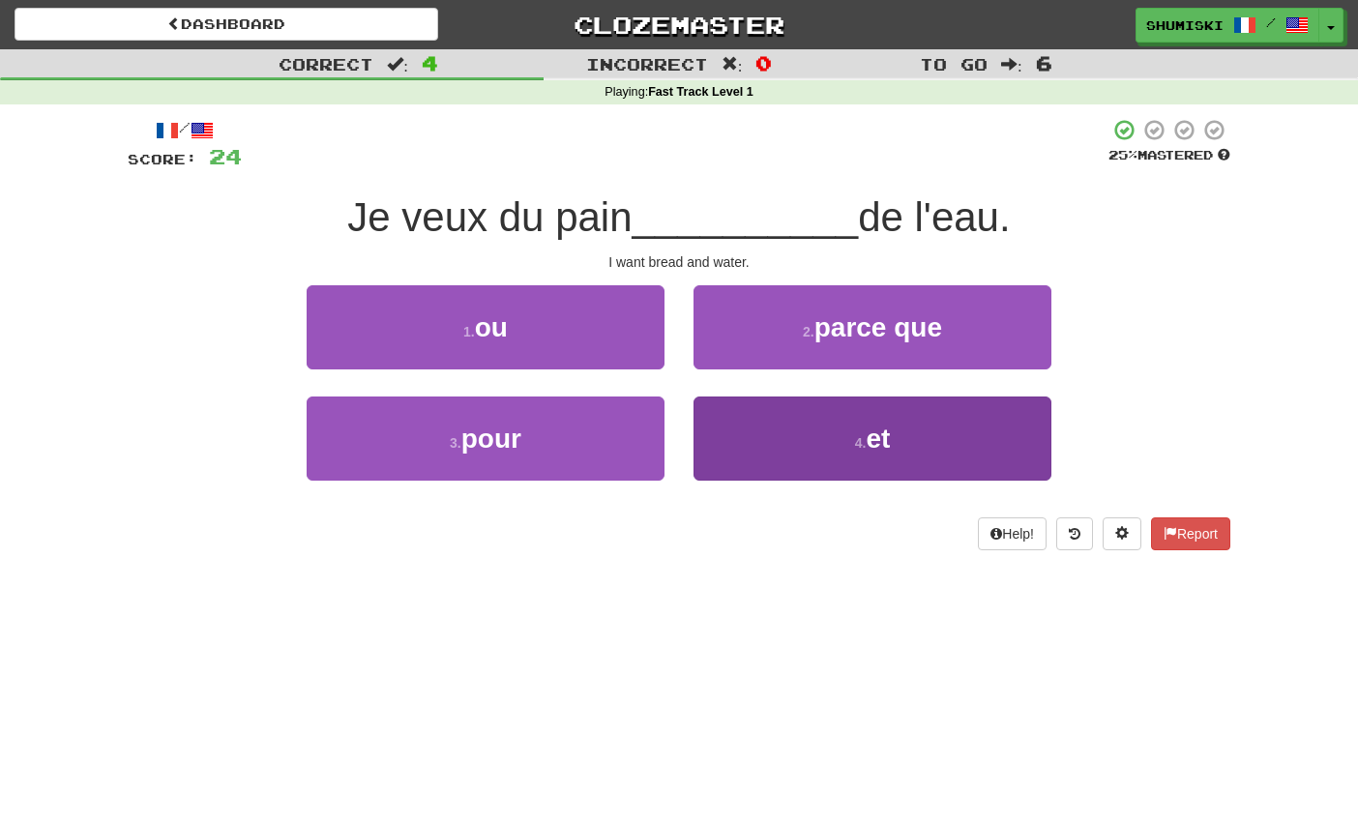
click at [760, 430] on button "4 . et" at bounding box center [872, 438] width 358 height 84
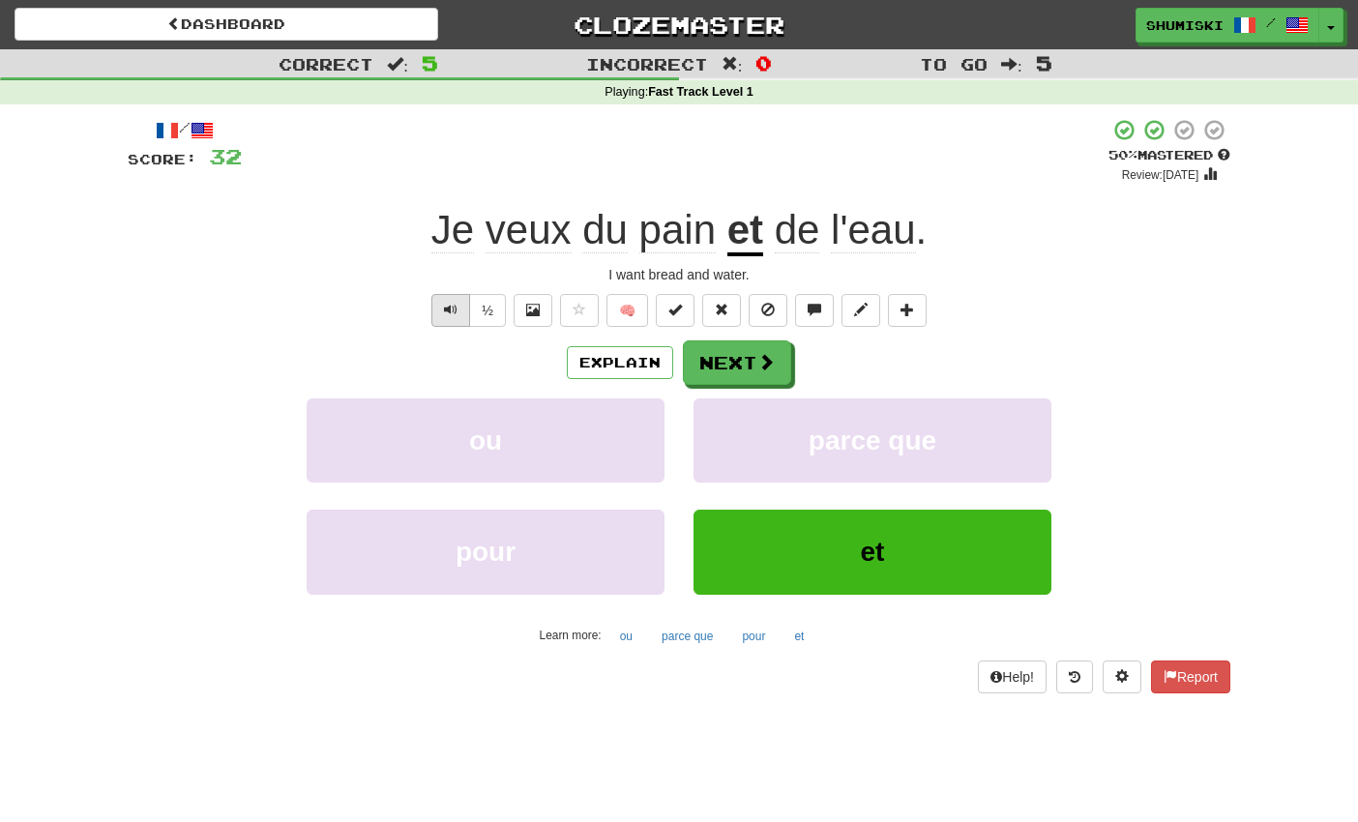
click at [446, 305] on span "Text-to-speech controls" at bounding box center [451, 310] width 14 height 14
click at [715, 363] on button "Next" at bounding box center [738, 363] width 108 height 44
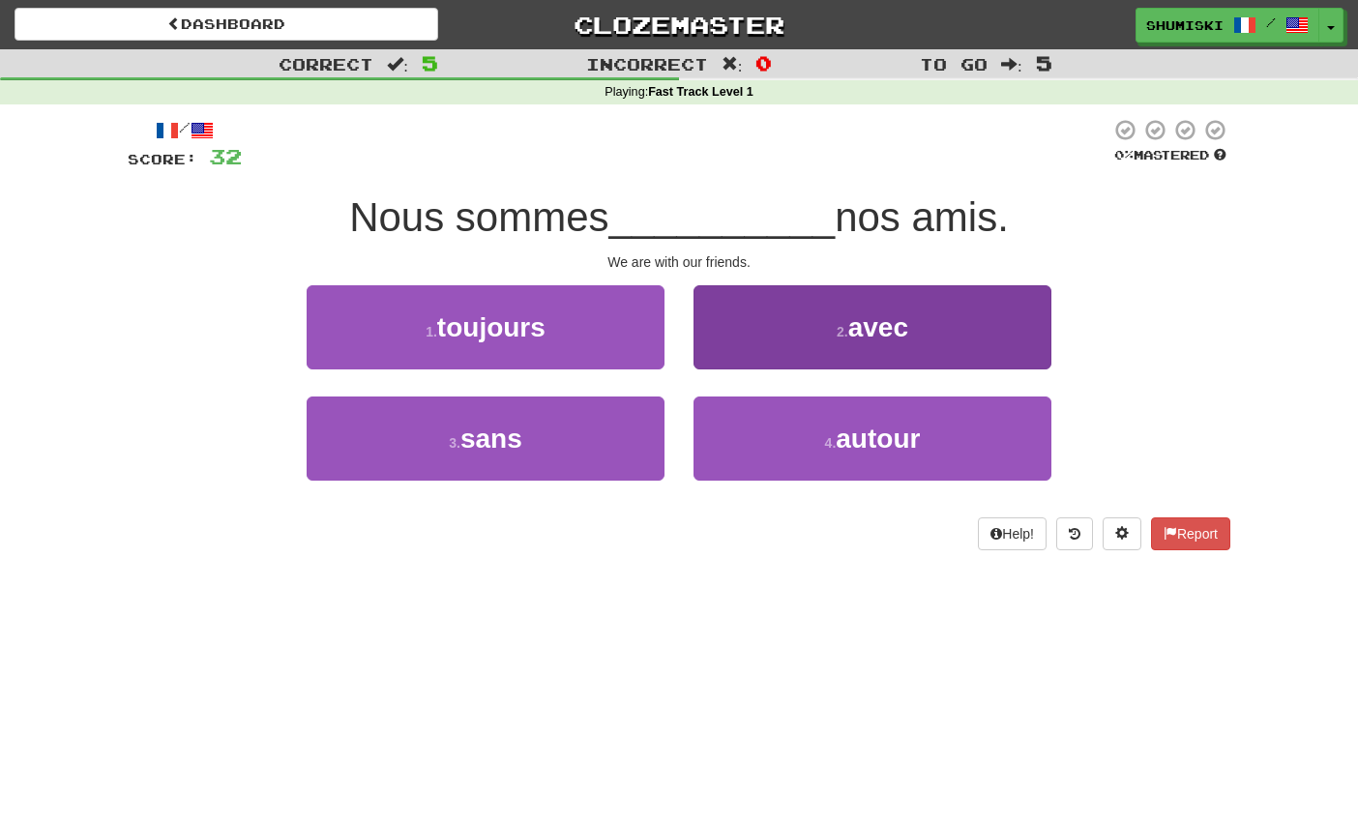
click at [810, 319] on button "2 . avec" at bounding box center [872, 327] width 358 height 84
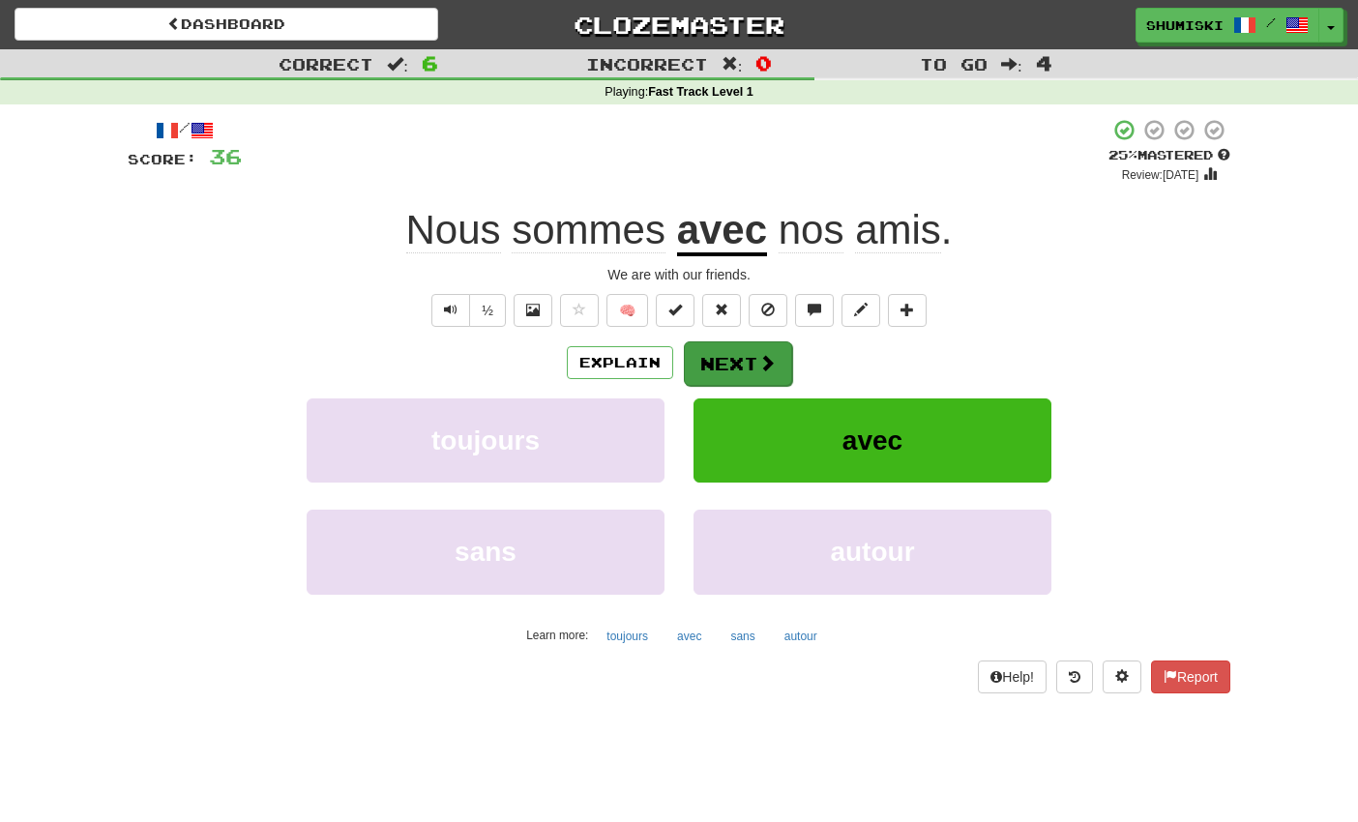
click at [773, 359] on span at bounding box center [766, 362] width 17 height 17
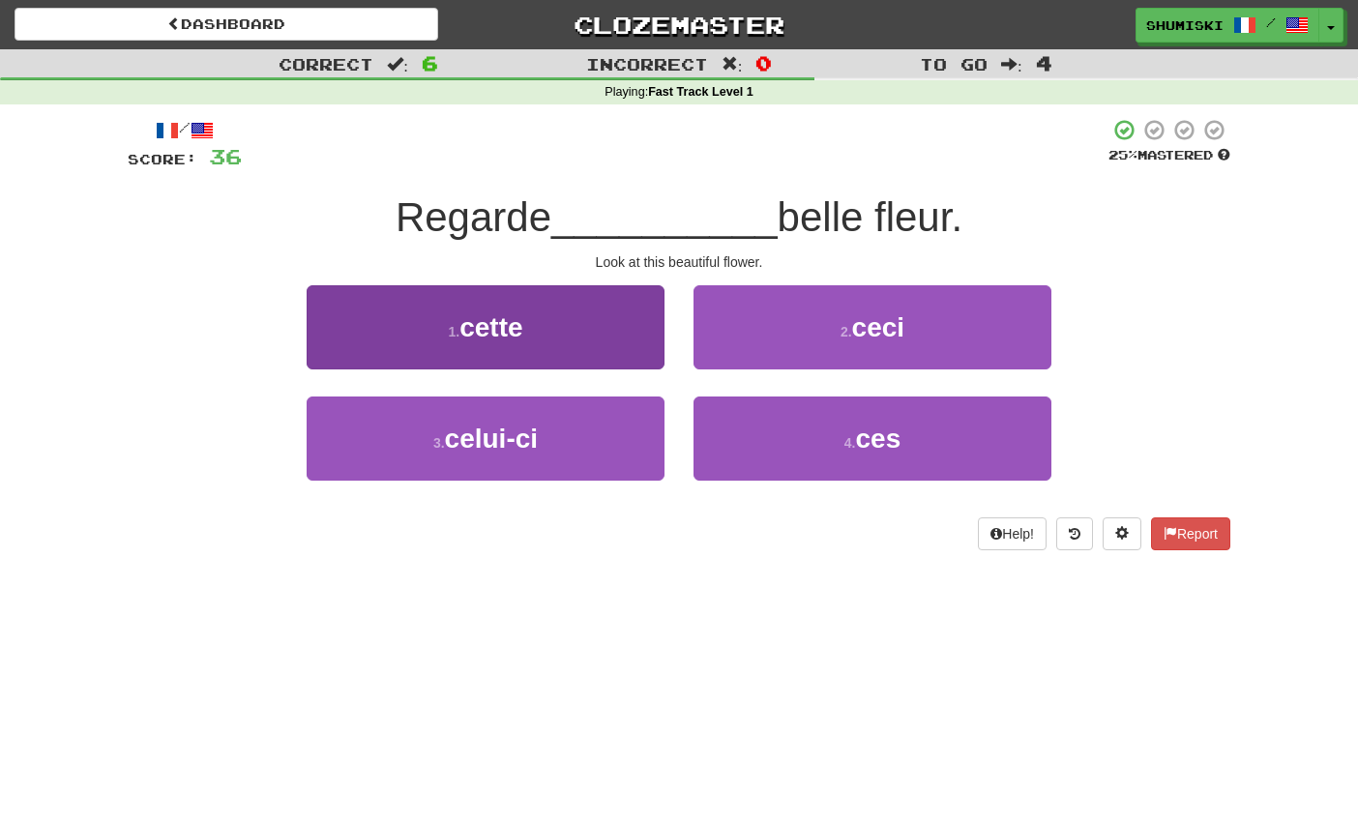
click at [646, 336] on button "1 . cette" at bounding box center [486, 327] width 358 height 84
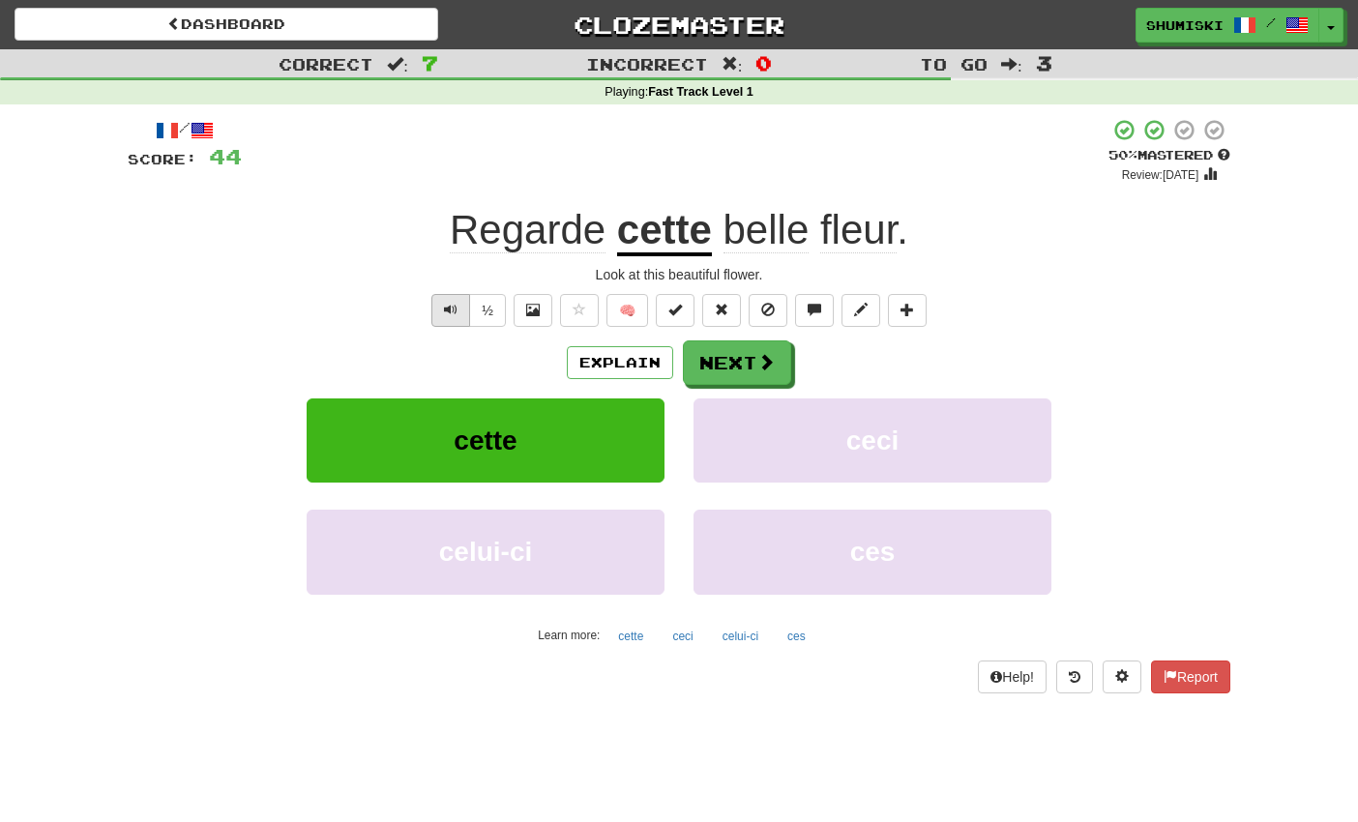
click at [458, 297] on button "Text-to-speech controls" at bounding box center [450, 310] width 39 height 33
click at [746, 347] on button "Next" at bounding box center [738, 363] width 108 height 44
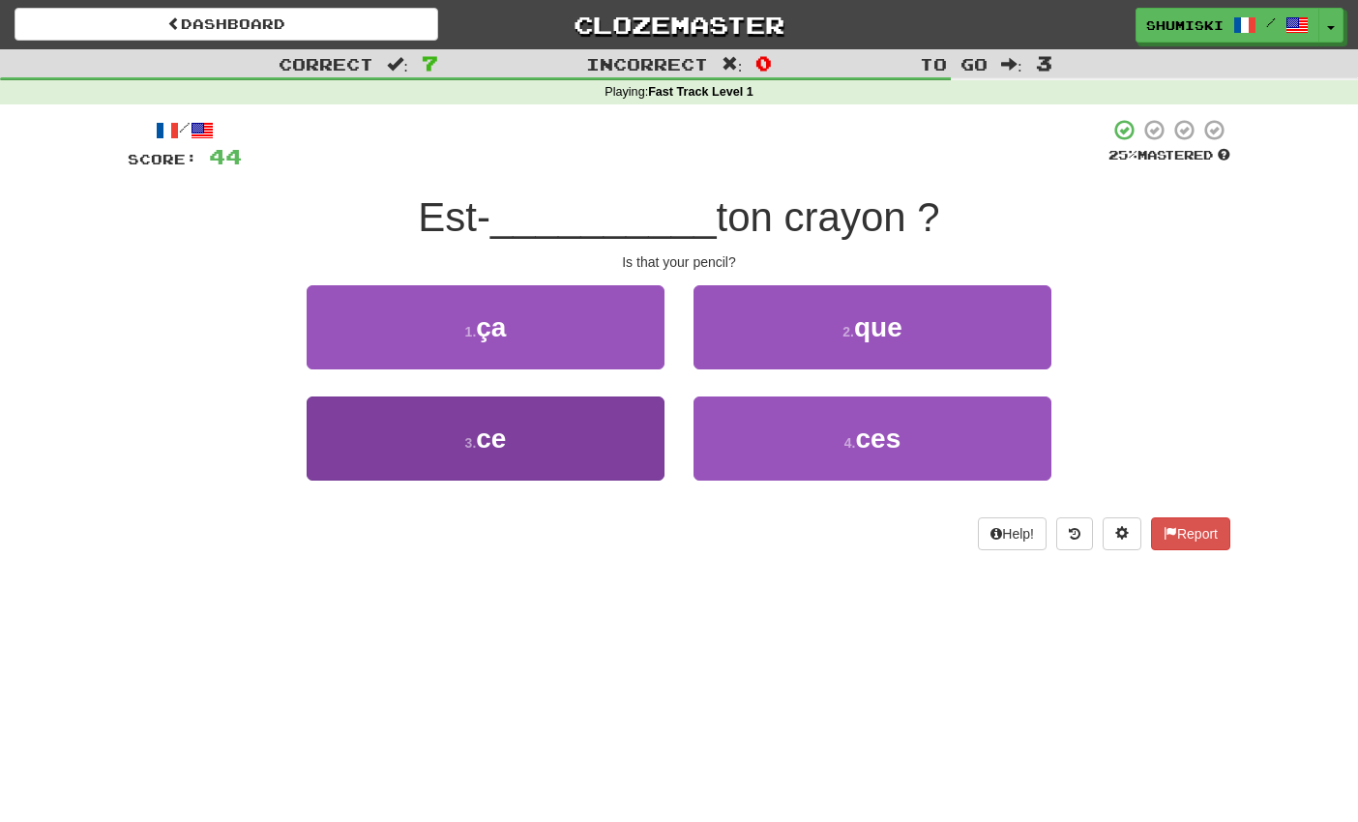
click at [604, 455] on button "3 . ce" at bounding box center [486, 438] width 358 height 84
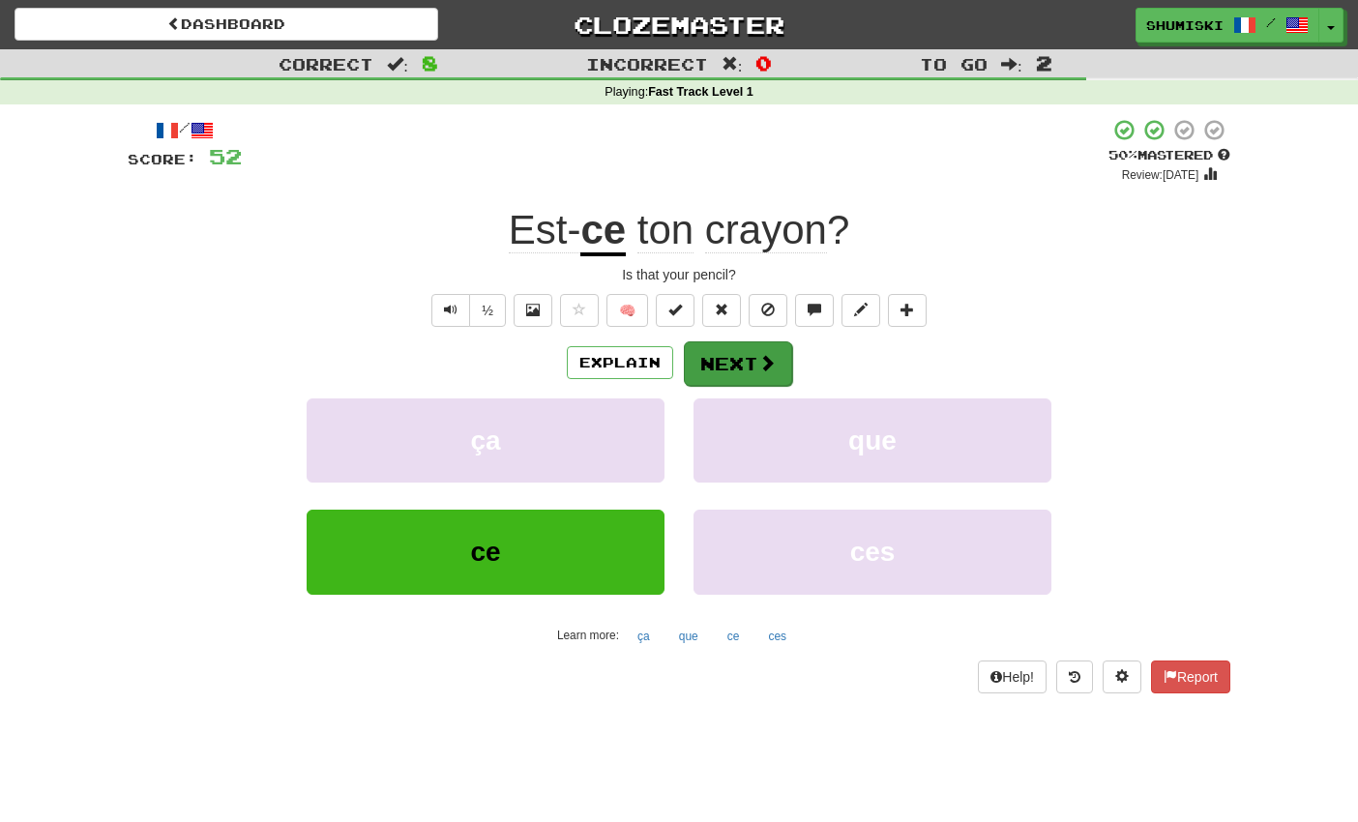
click at [752, 372] on button "Next" at bounding box center [738, 363] width 108 height 44
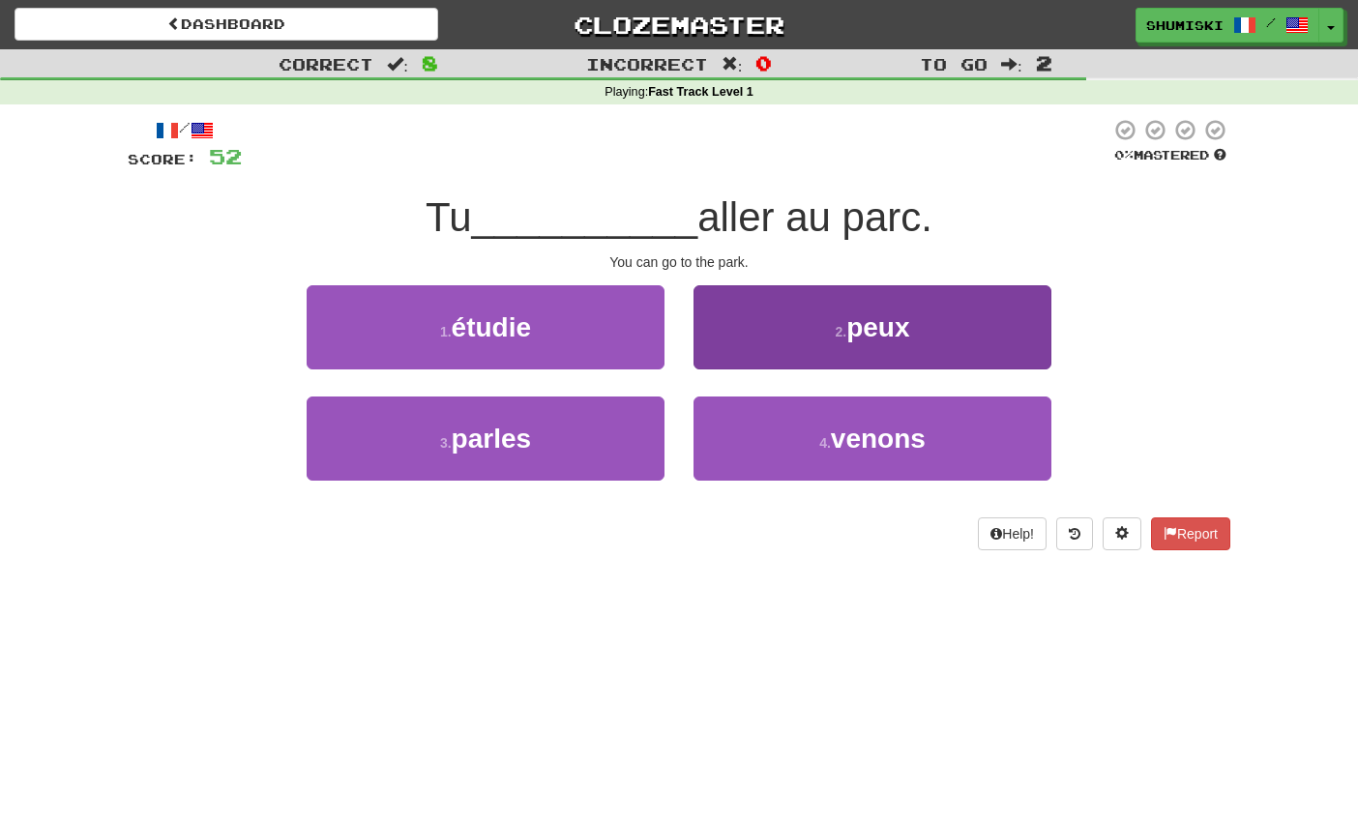
click at [777, 322] on button "2 . peux" at bounding box center [872, 327] width 358 height 84
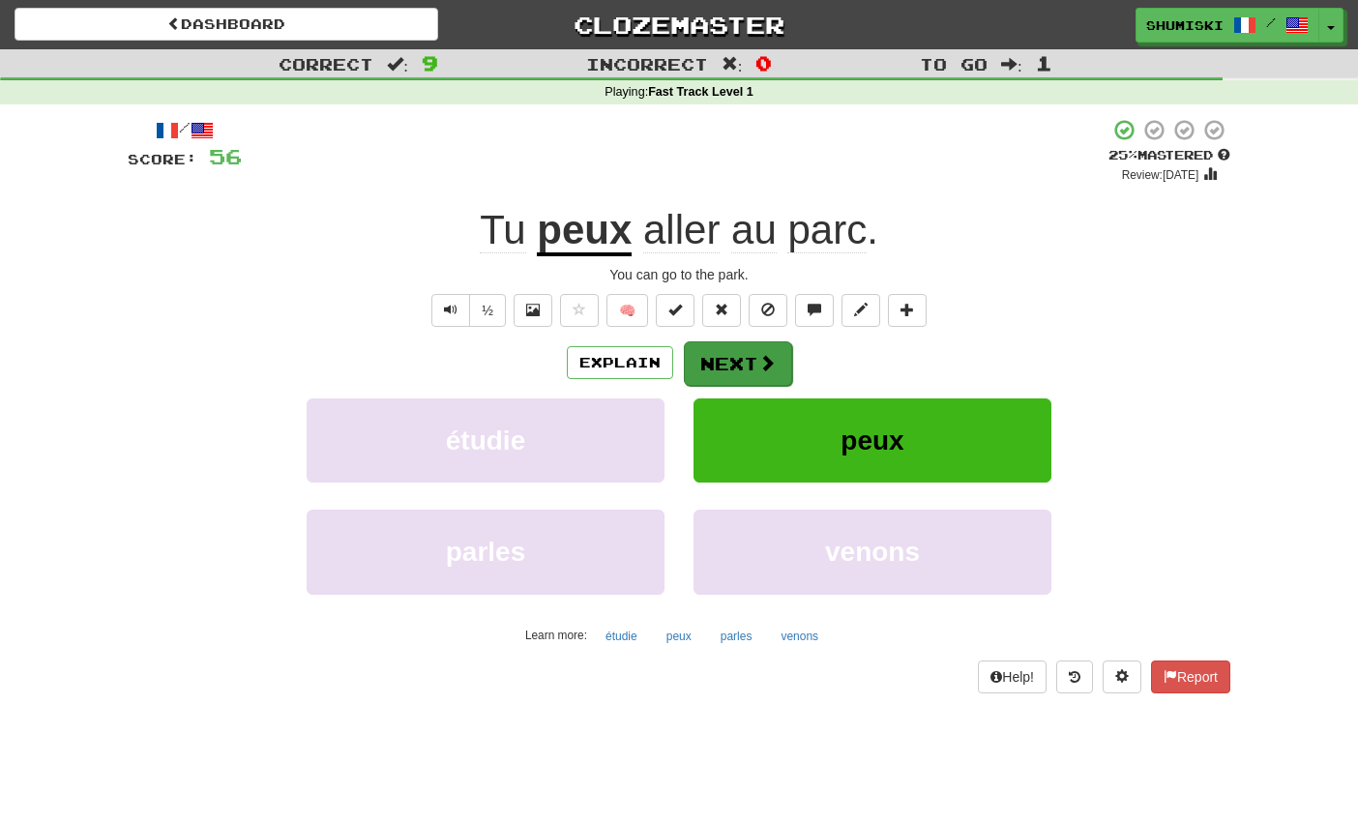
click at [762, 359] on span at bounding box center [766, 362] width 17 height 17
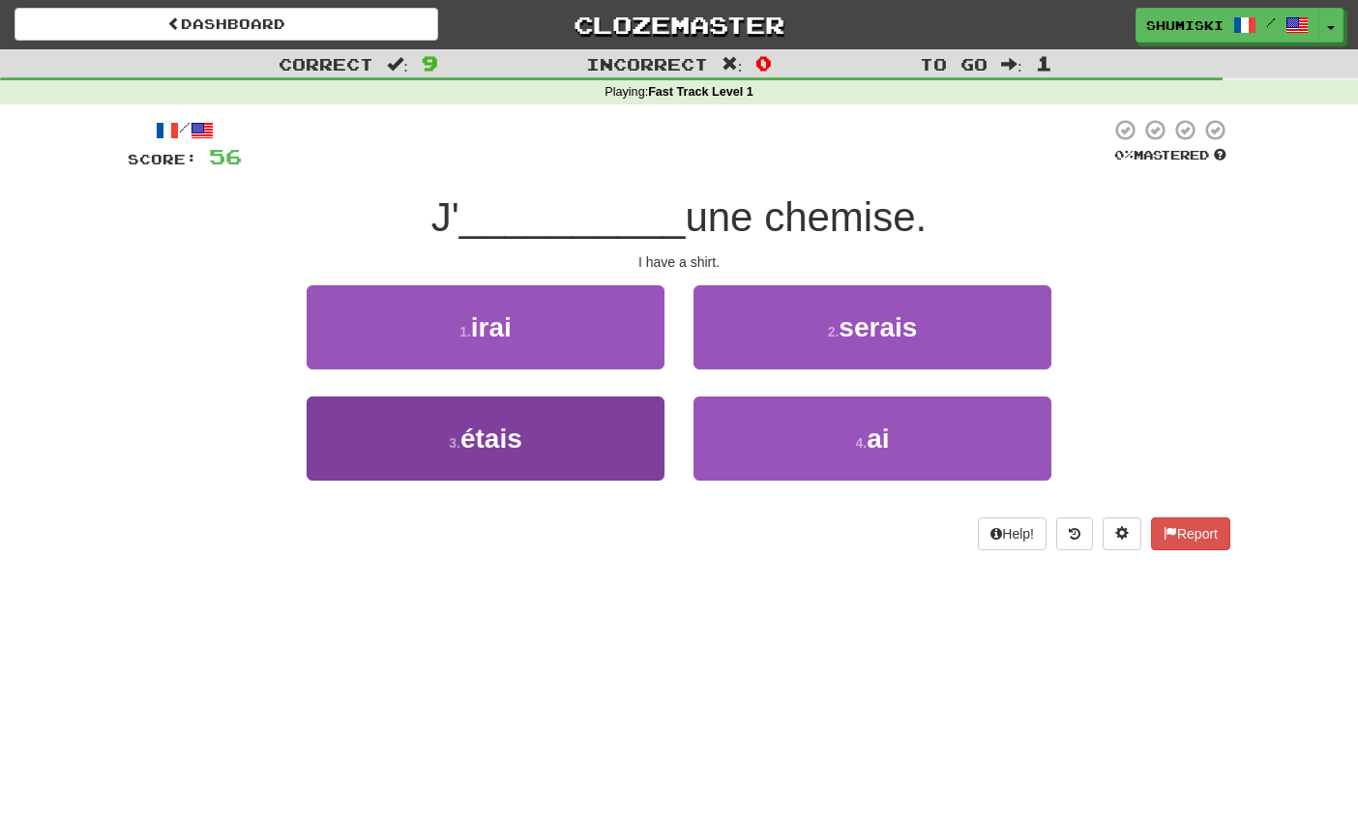
click at [590, 424] on button "3 . étais" at bounding box center [486, 438] width 358 height 84
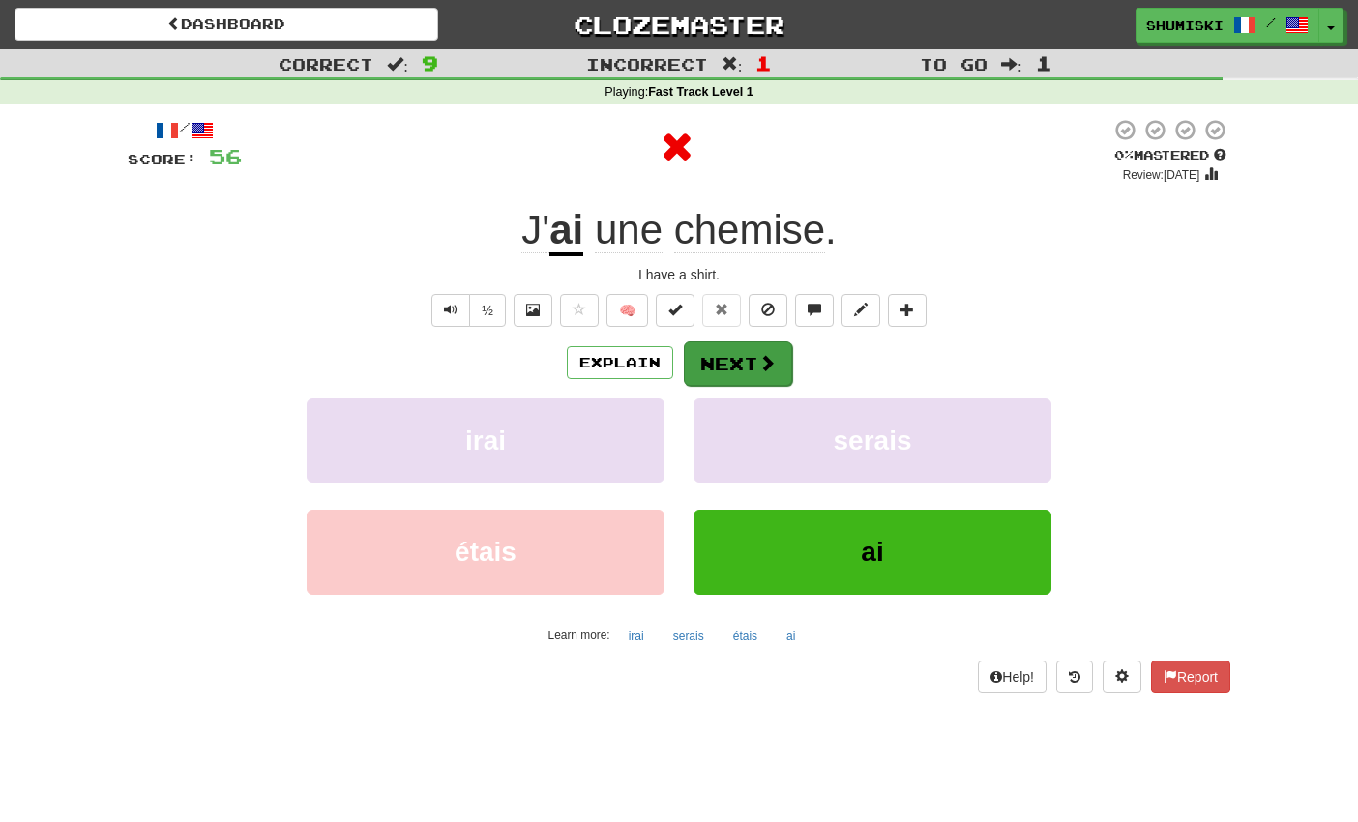
click at [759, 355] on span at bounding box center [766, 362] width 17 height 17
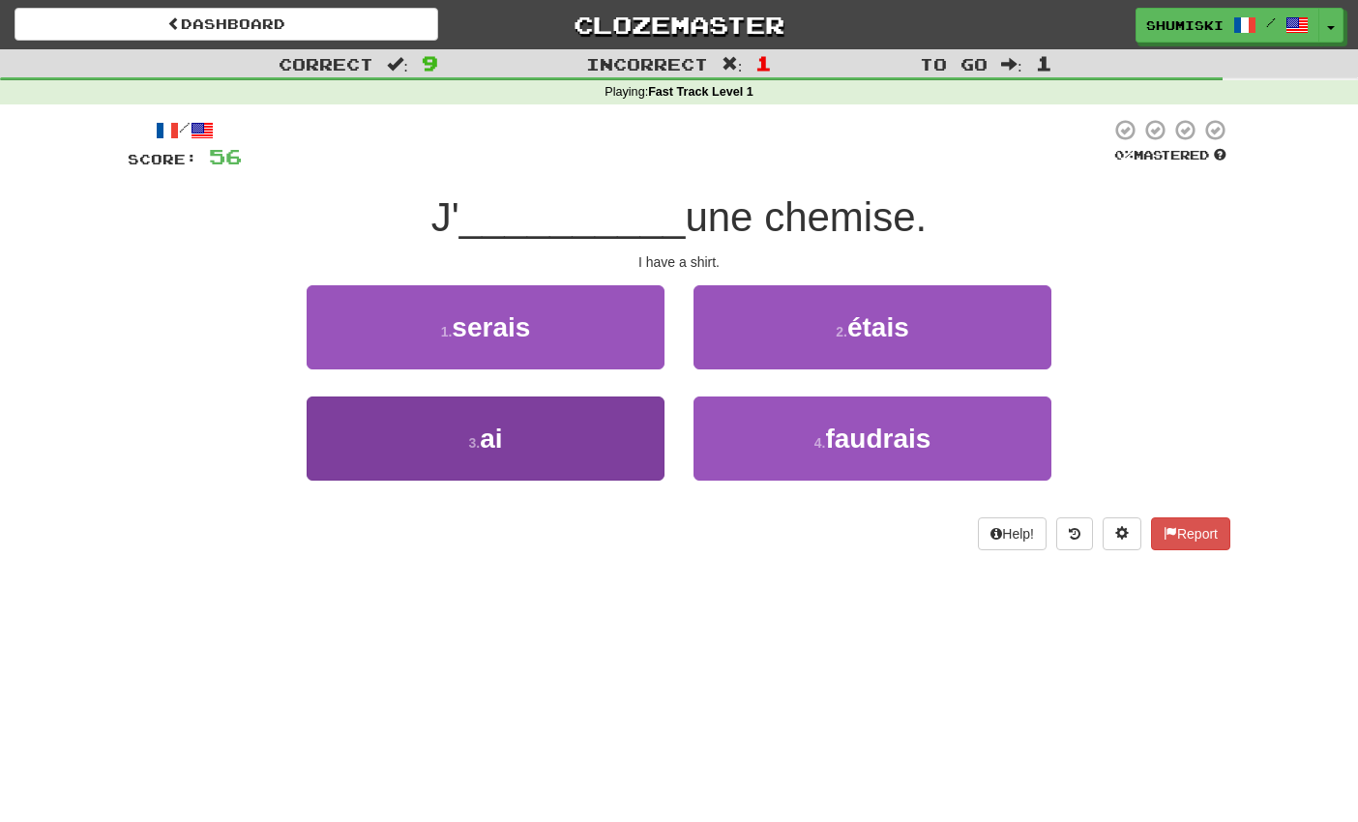
click at [603, 418] on button "3 . ai" at bounding box center [486, 438] width 358 height 84
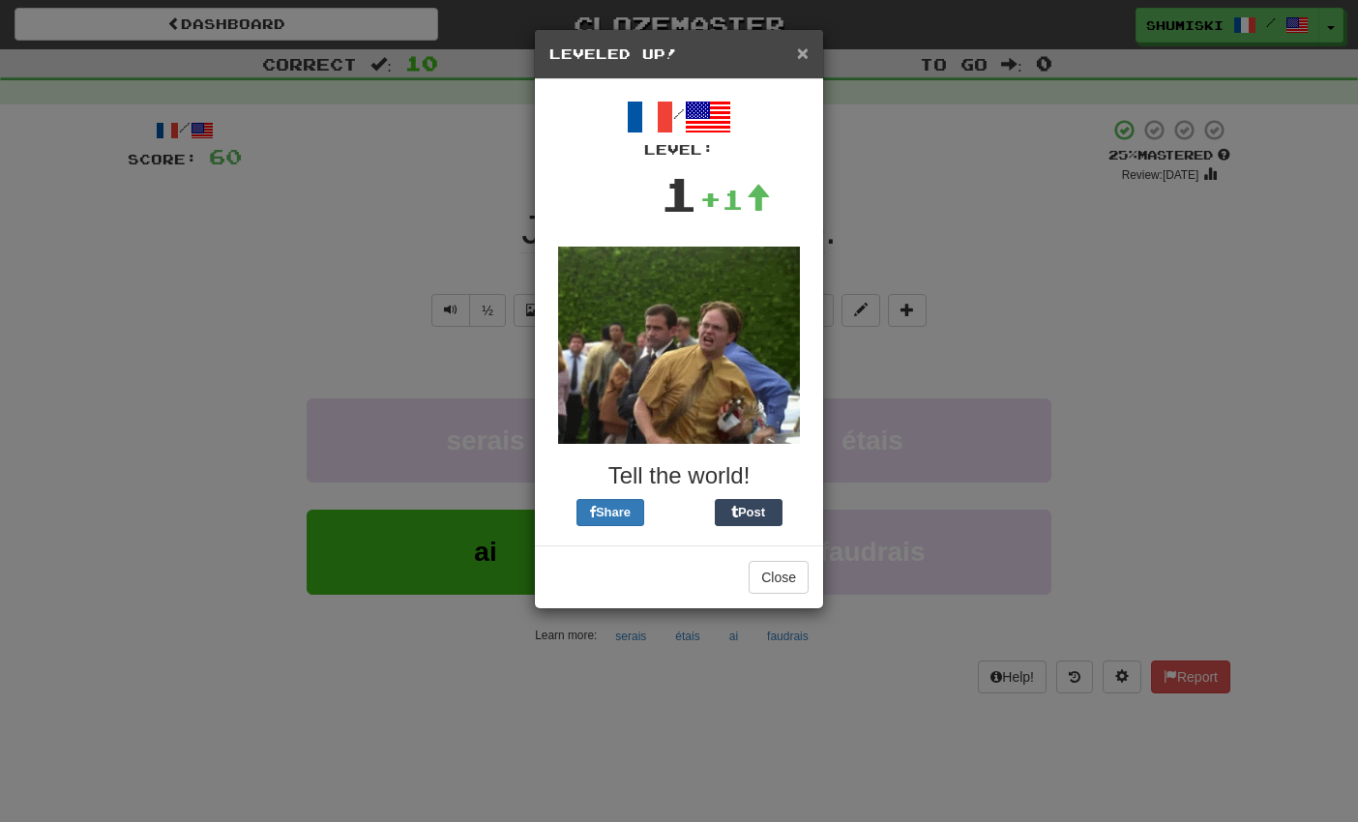
click at [802, 55] on span "×" at bounding box center [803, 53] width 12 height 22
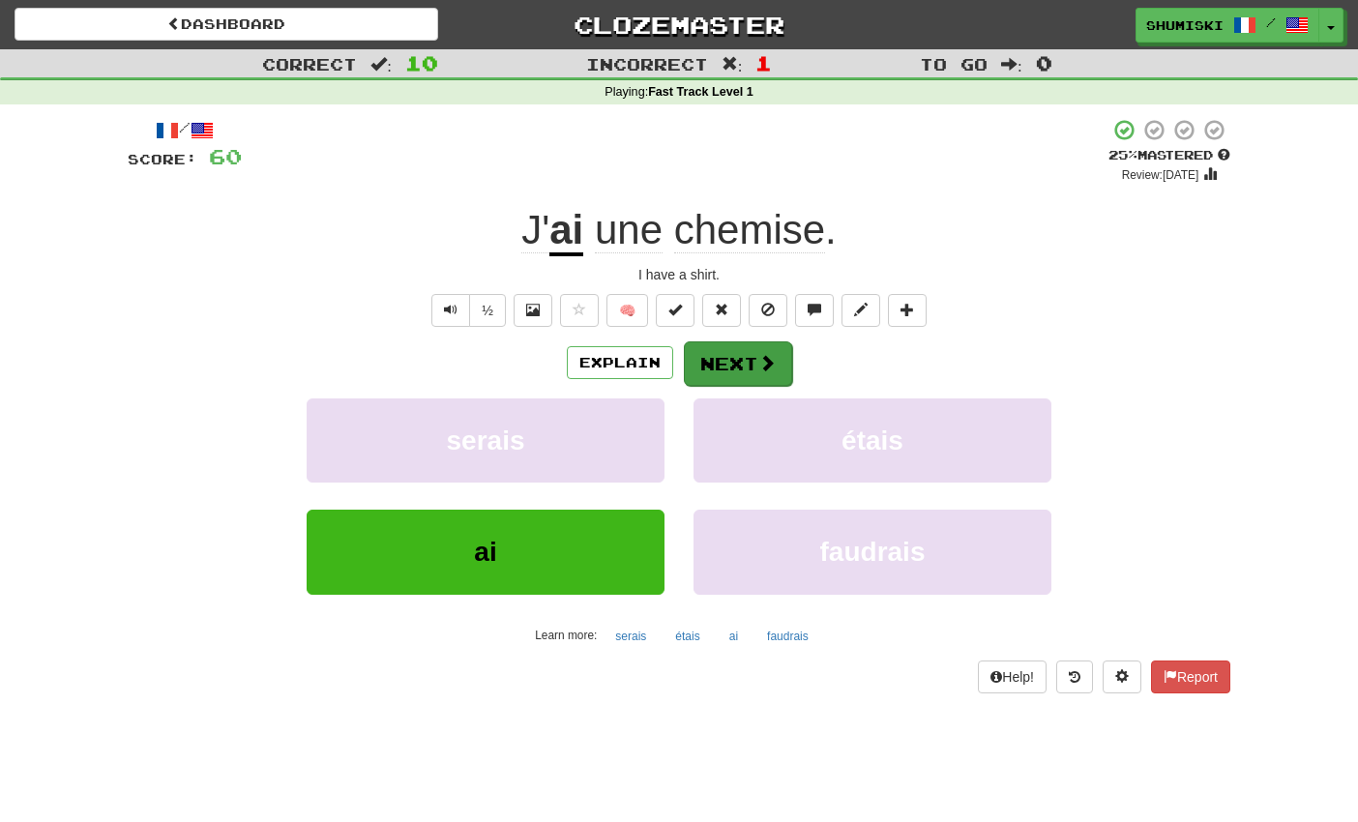
click at [734, 346] on button "Next" at bounding box center [738, 363] width 108 height 44
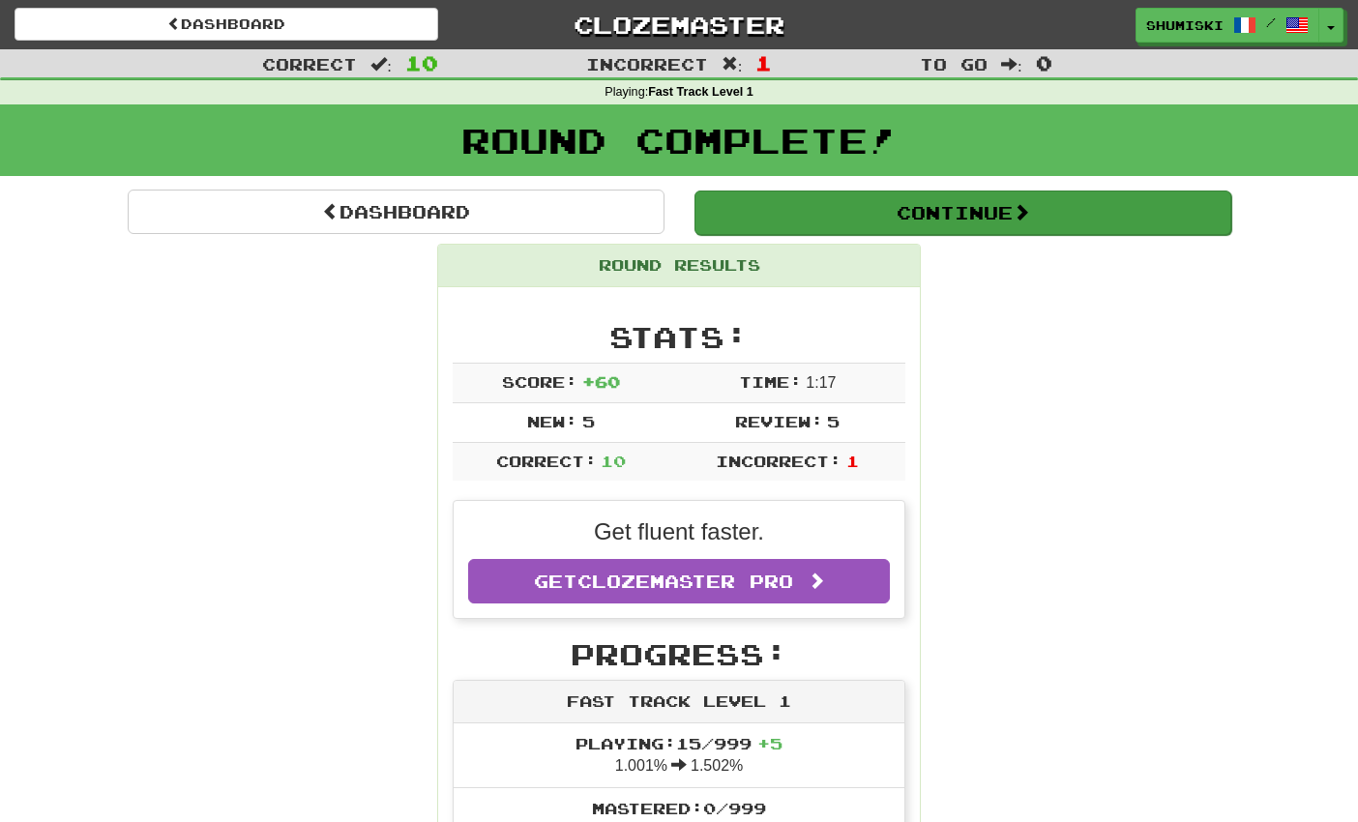
click at [844, 214] on button "Continue" at bounding box center [962, 212] width 537 height 44
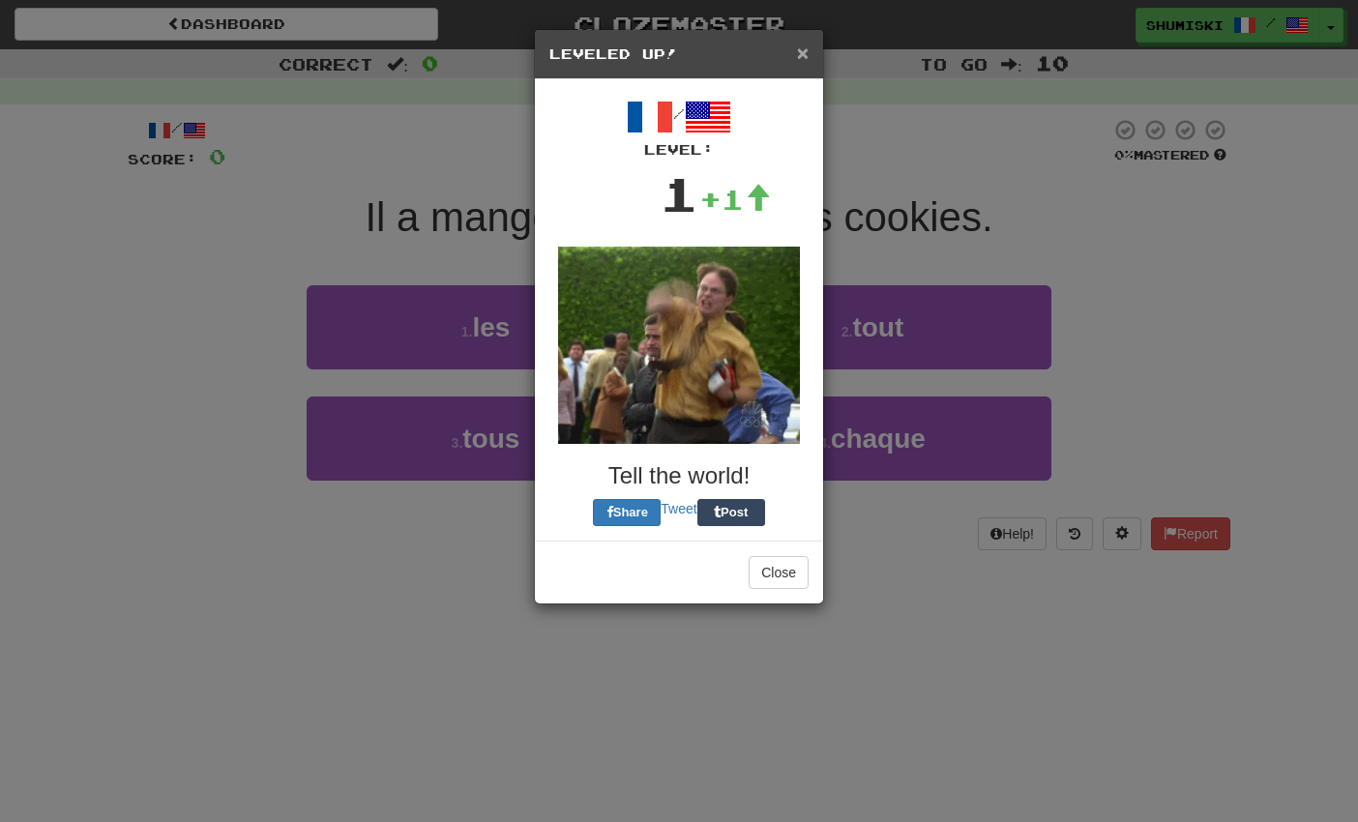
click at [805, 51] on span "×" at bounding box center [803, 53] width 12 height 22
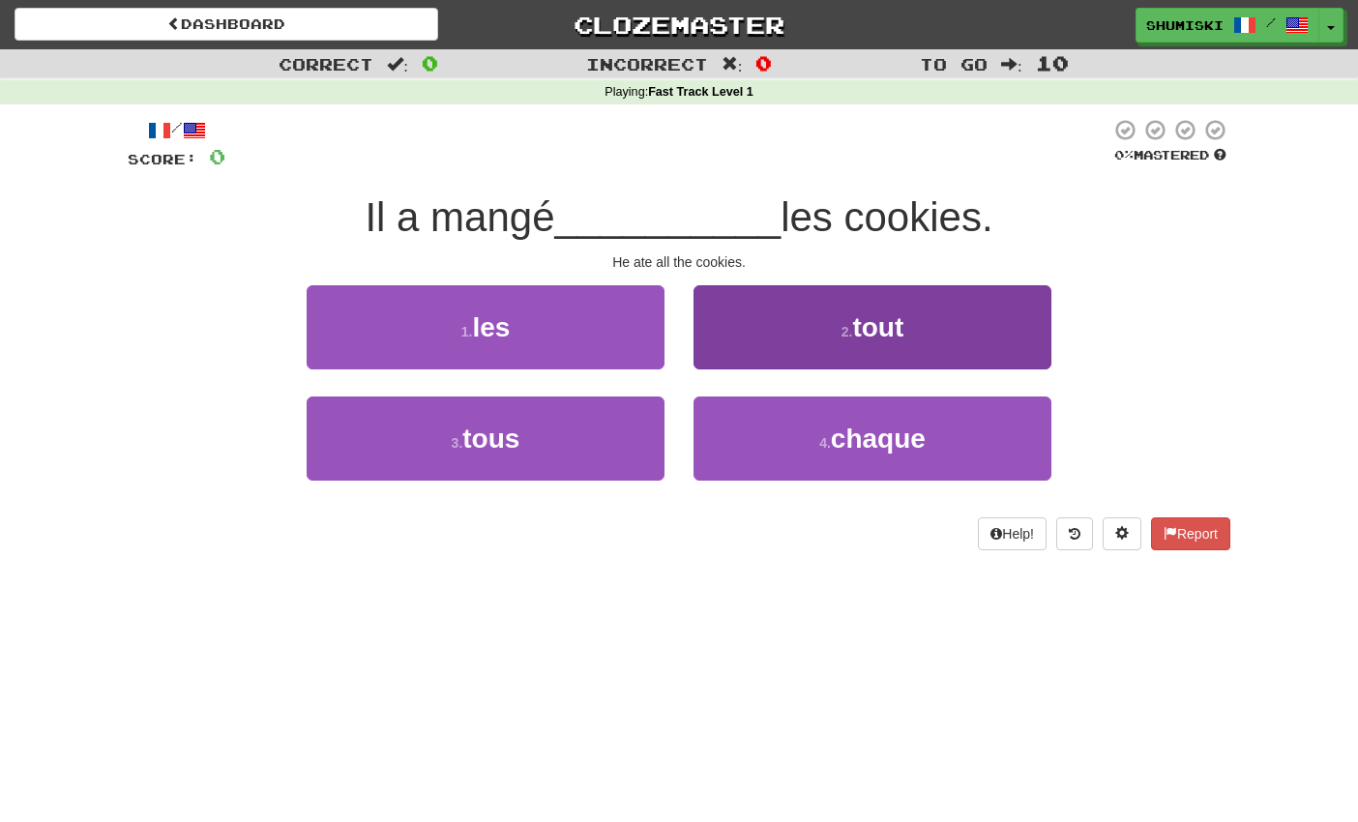
click at [745, 314] on button "2 . tout" at bounding box center [872, 327] width 358 height 84
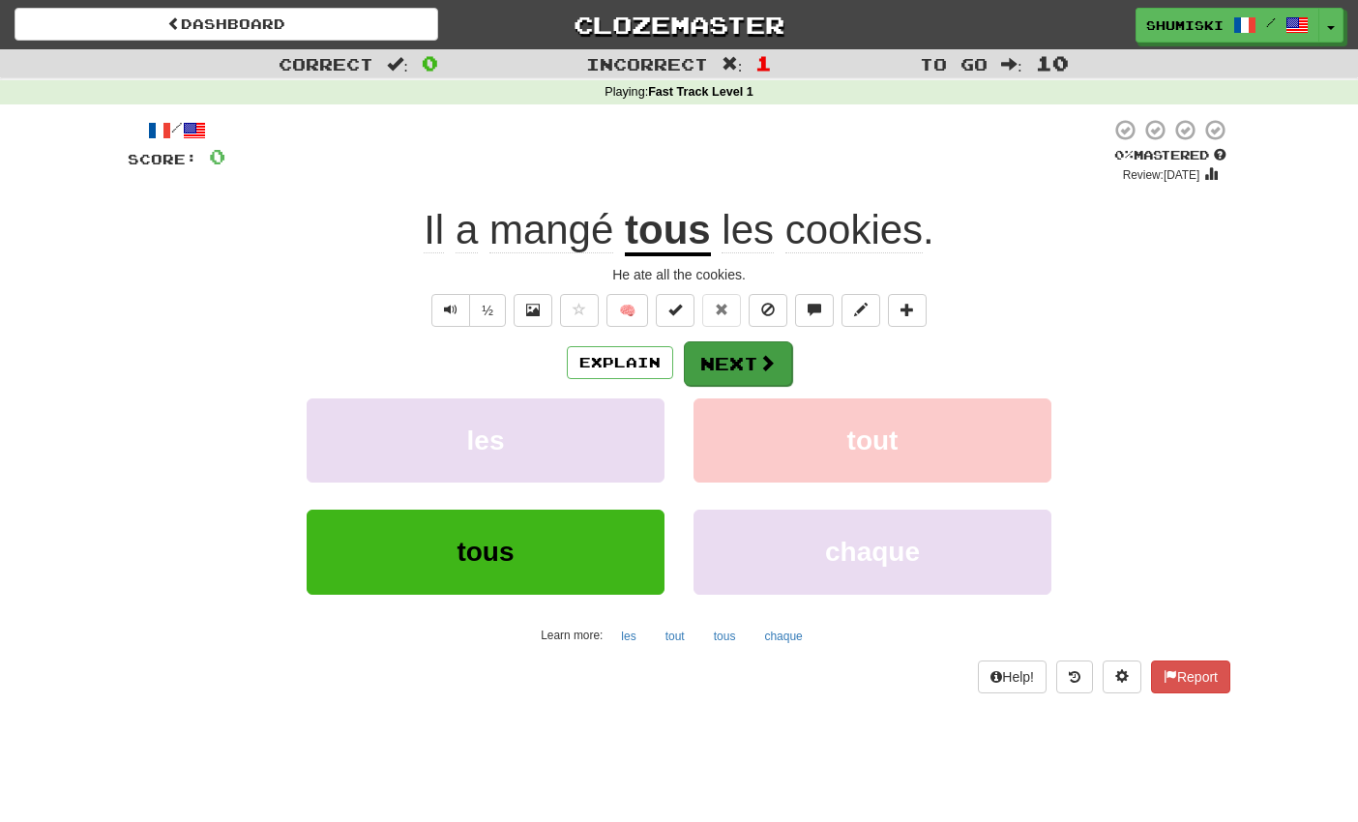
click at [744, 350] on button "Next" at bounding box center [738, 363] width 108 height 44
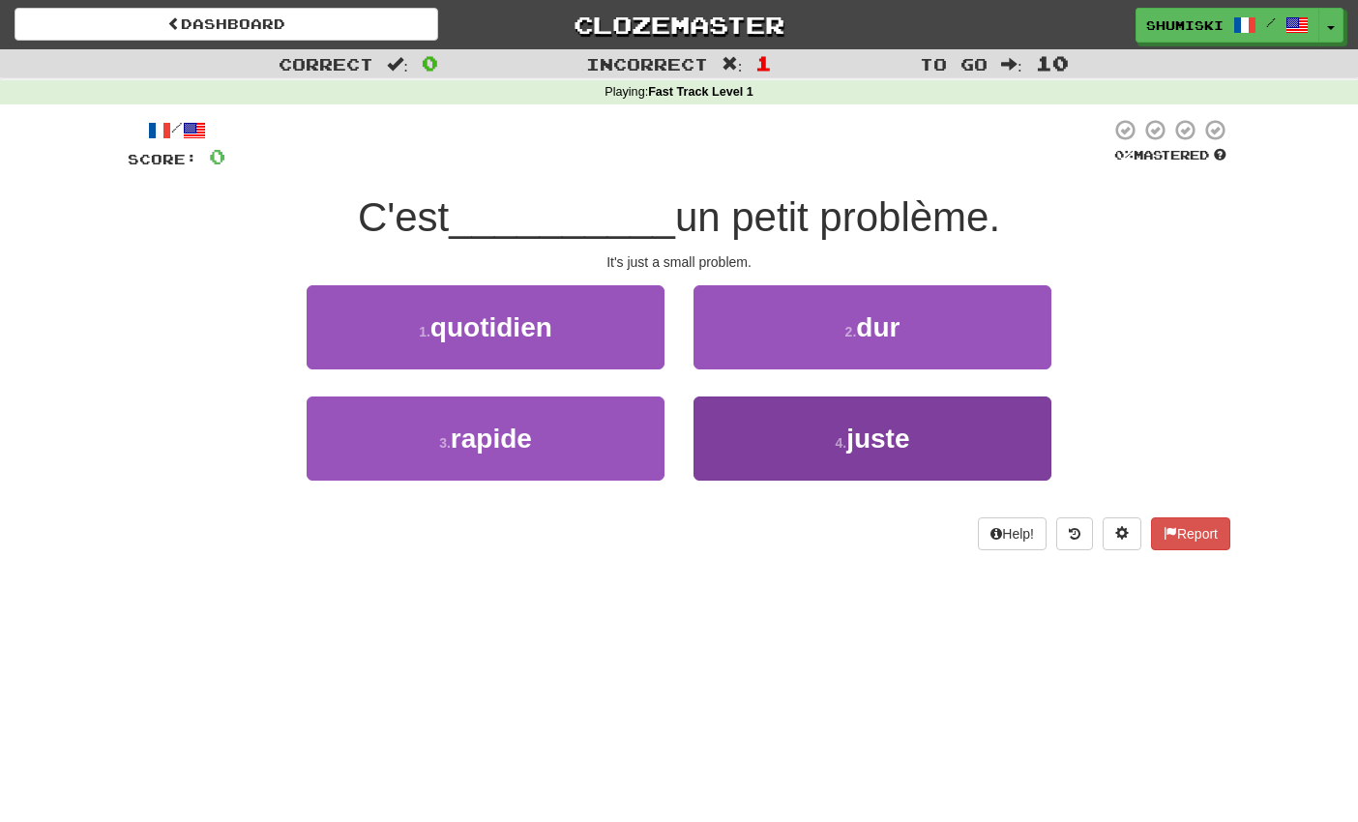
click at [775, 445] on button "4 . juste" at bounding box center [872, 438] width 358 height 84
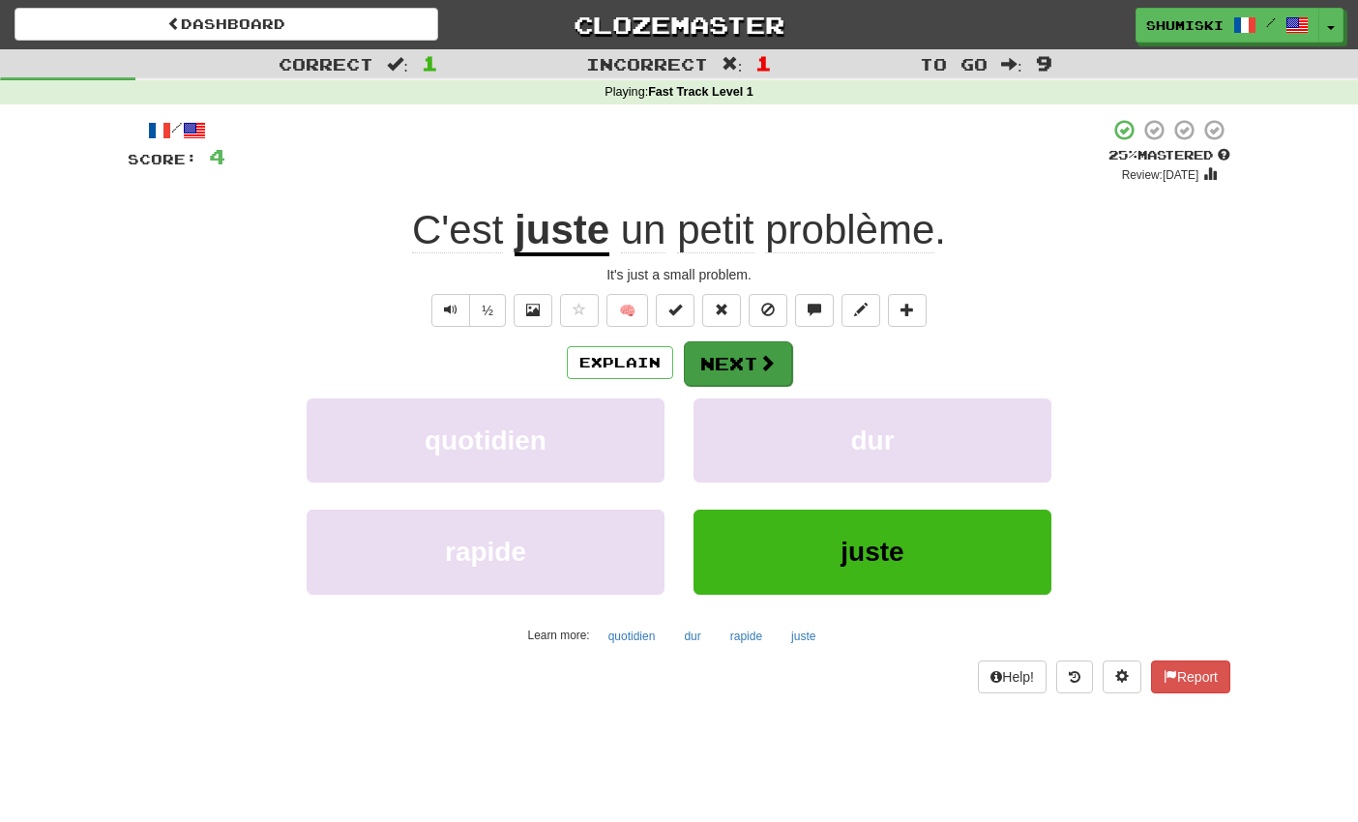
click at [752, 360] on button "Next" at bounding box center [738, 363] width 108 height 44
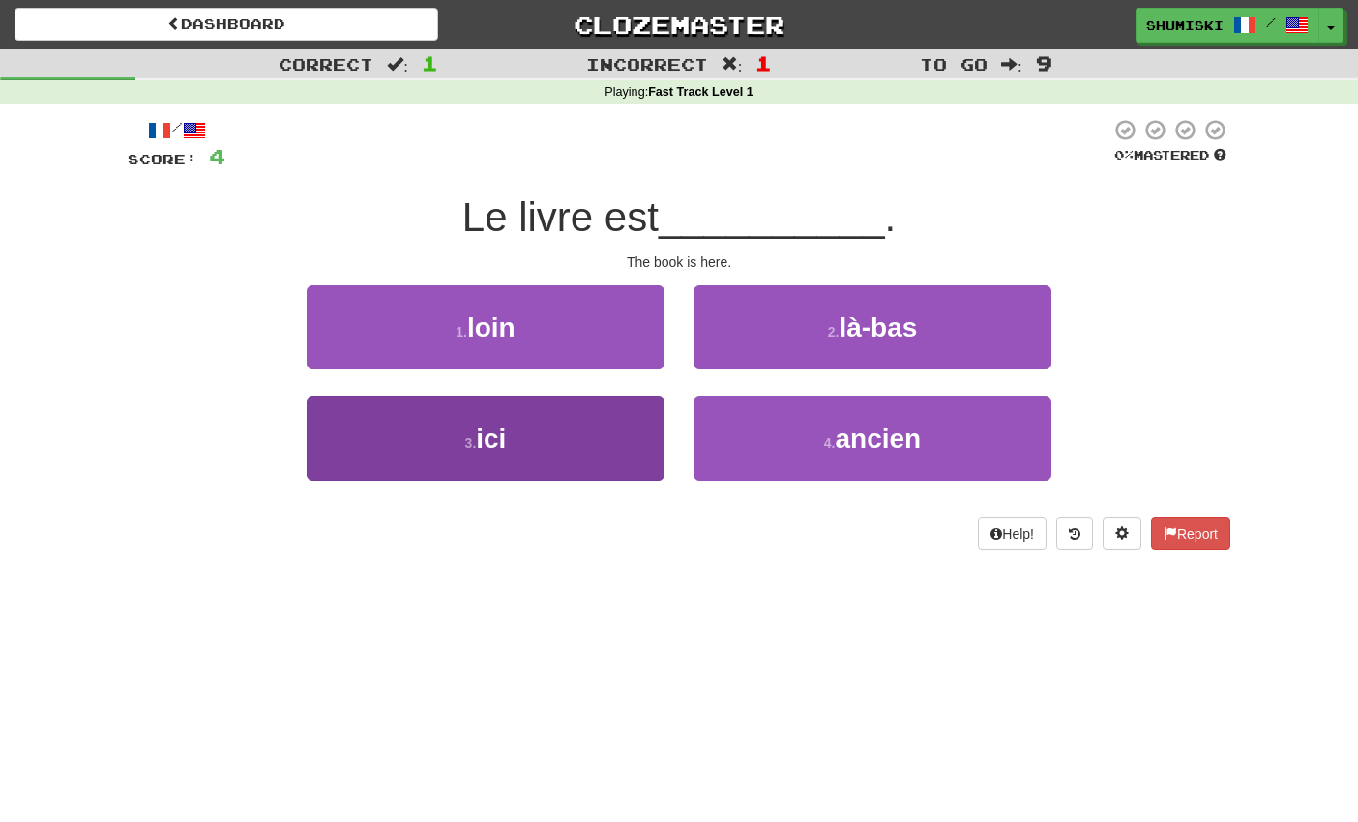
click at [613, 436] on button "3 . ici" at bounding box center [486, 438] width 358 height 84
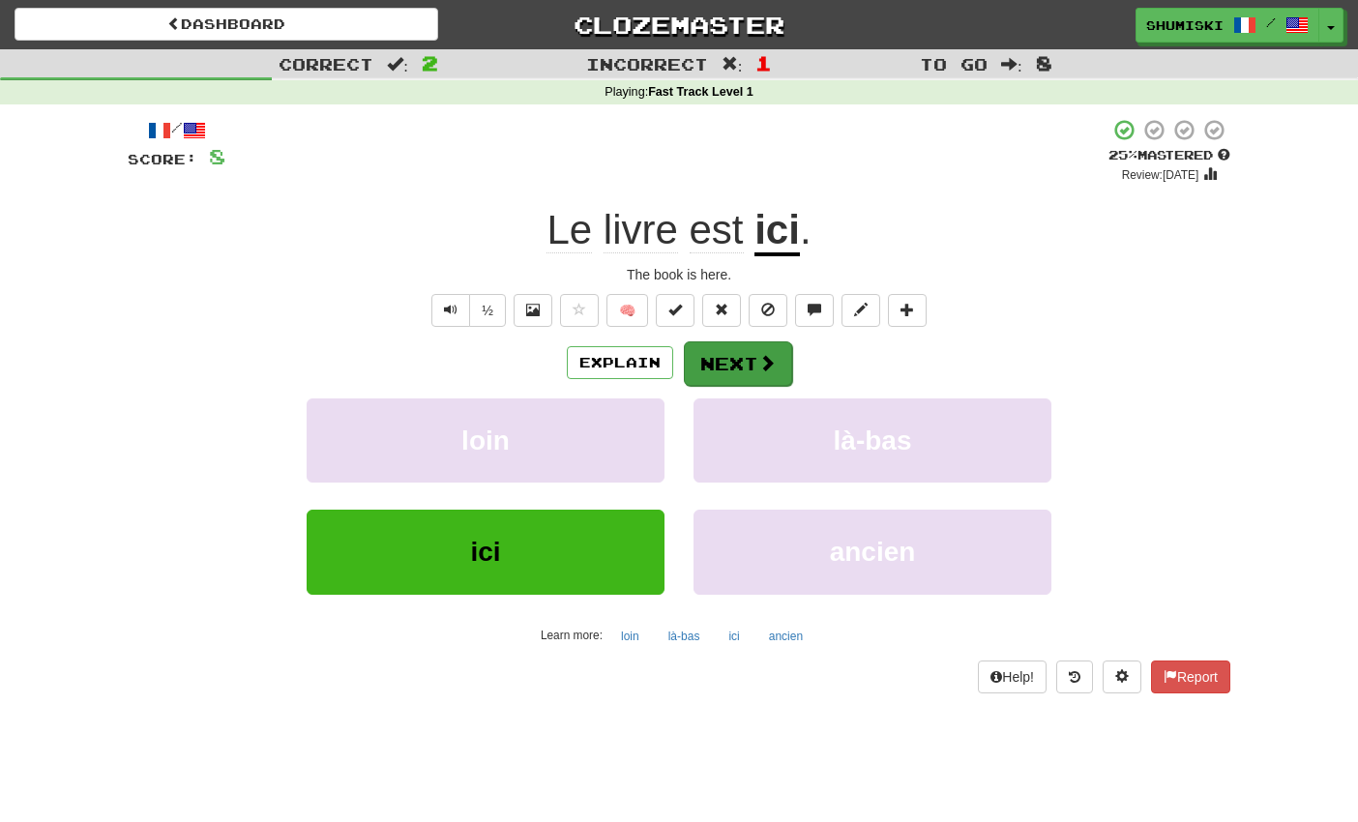
click at [778, 359] on button "Next" at bounding box center [738, 363] width 108 height 44
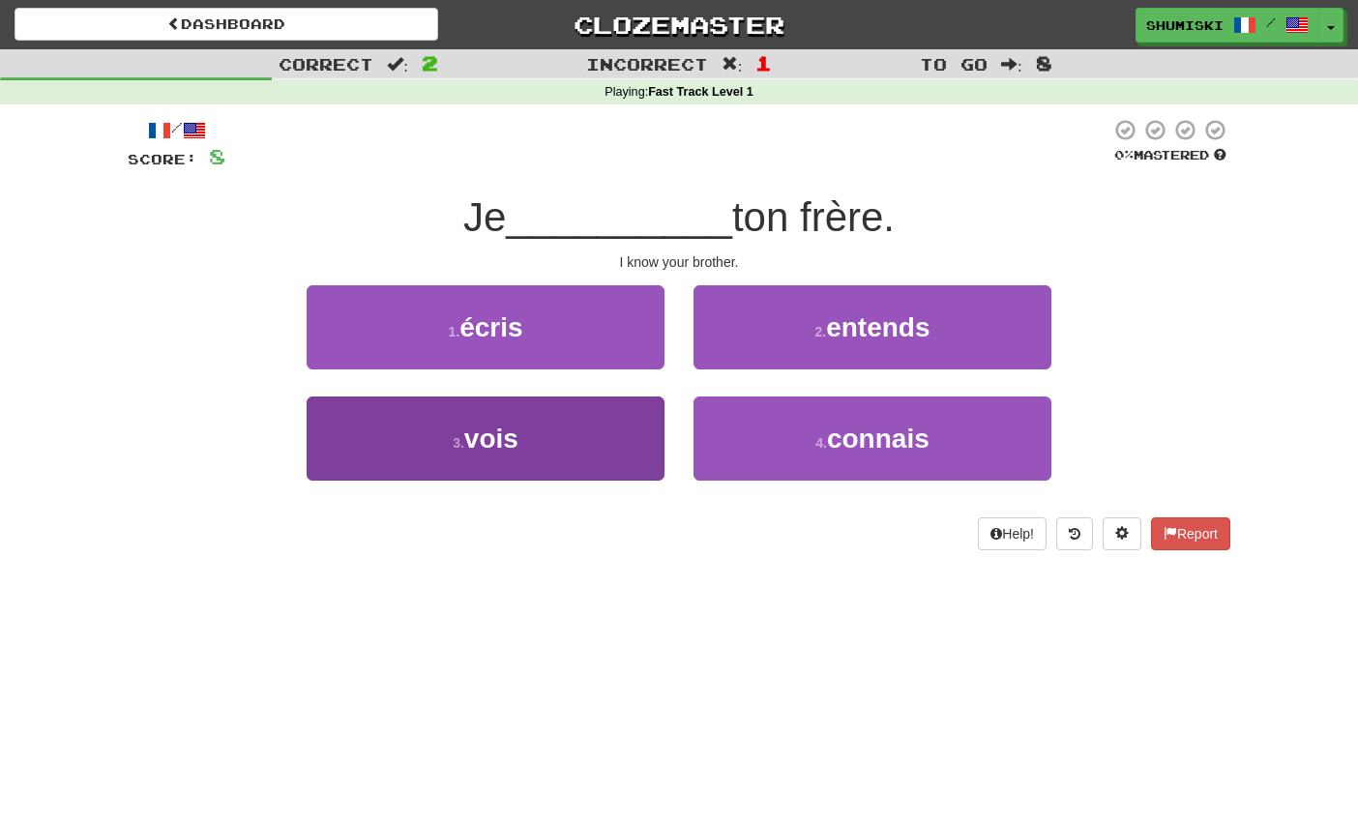
click at [611, 448] on button "3 . vois" at bounding box center [486, 438] width 358 height 84
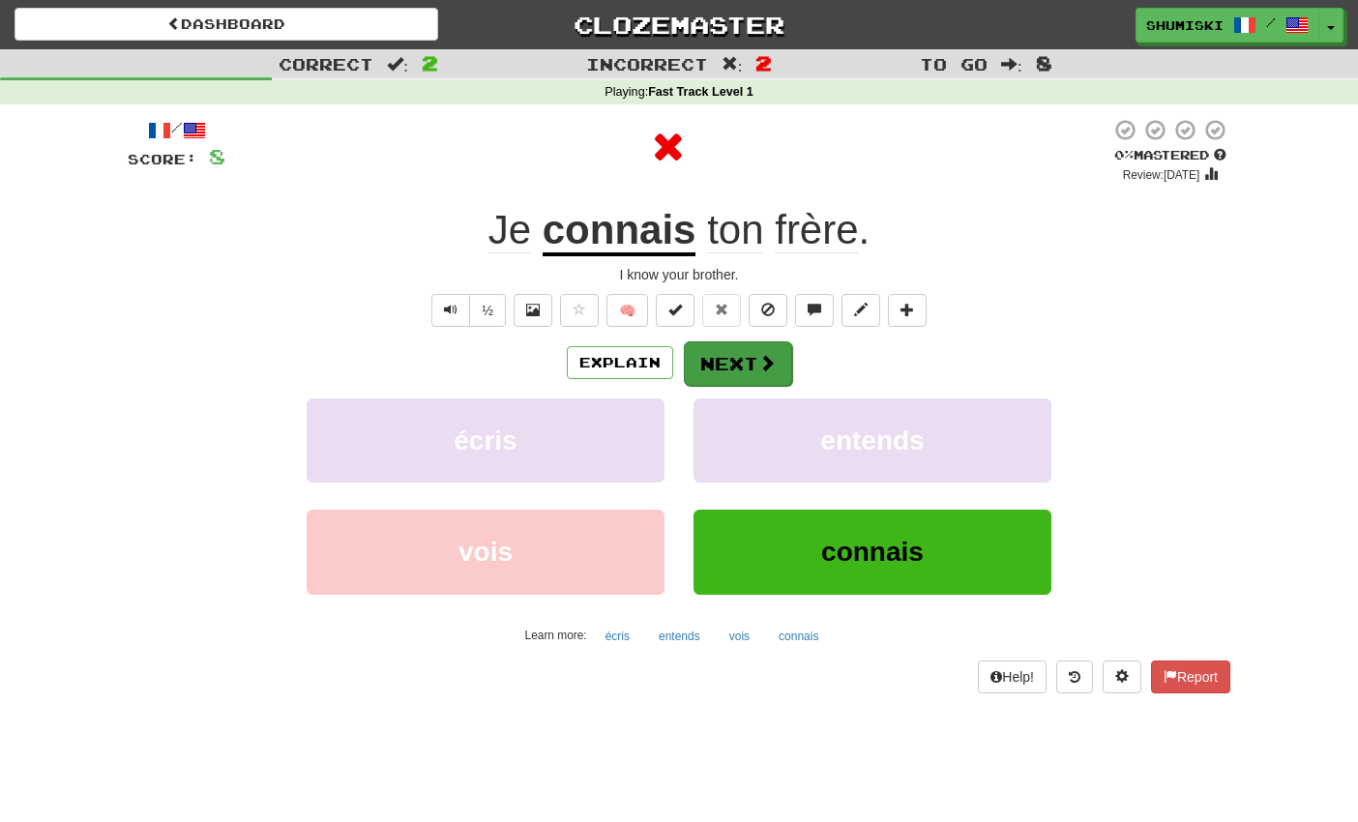
click at [717, 352] on button "Next" at bounding box center [738, 363] width 108 height 44
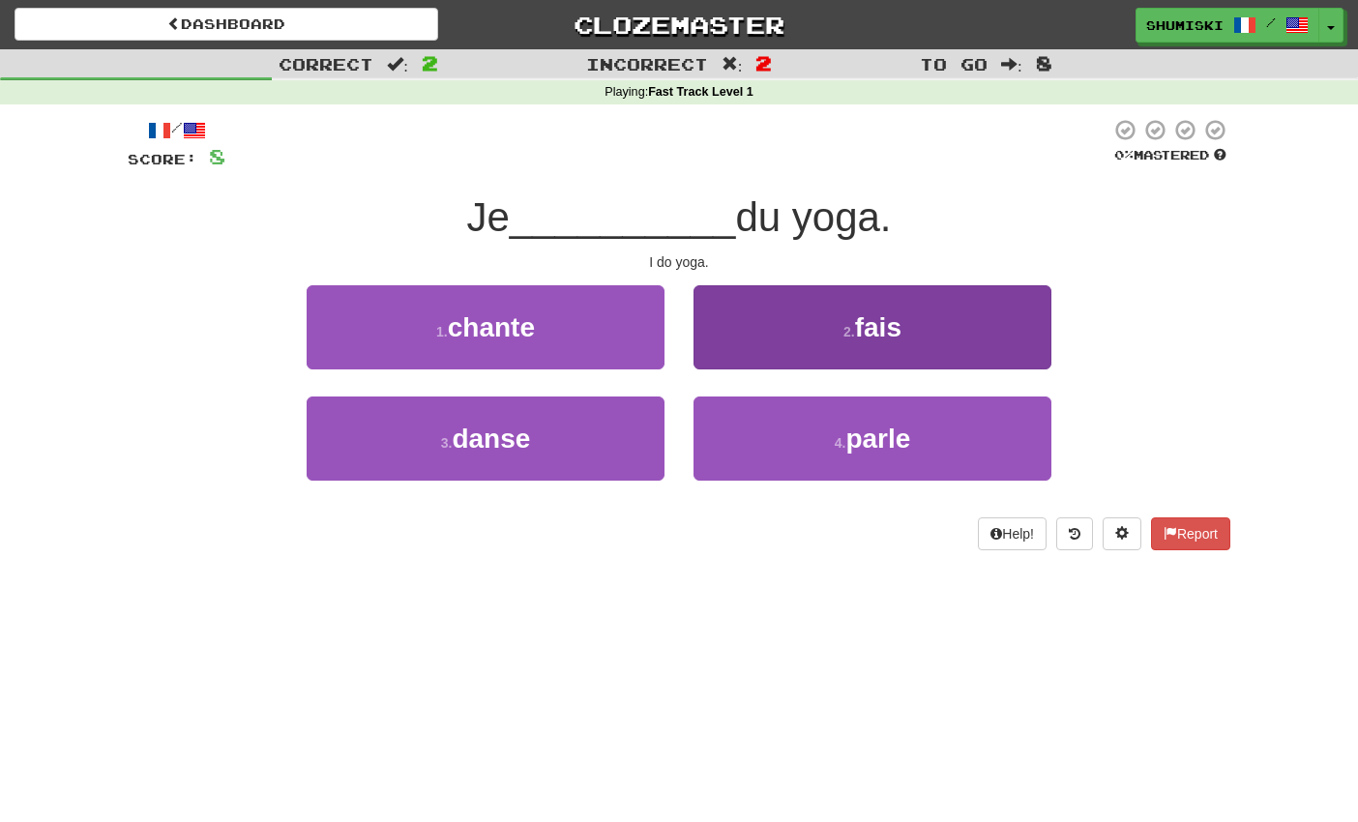
click at [769, 303] on button "2 . fais" at bounding box center [872, 327] width 358 height 84
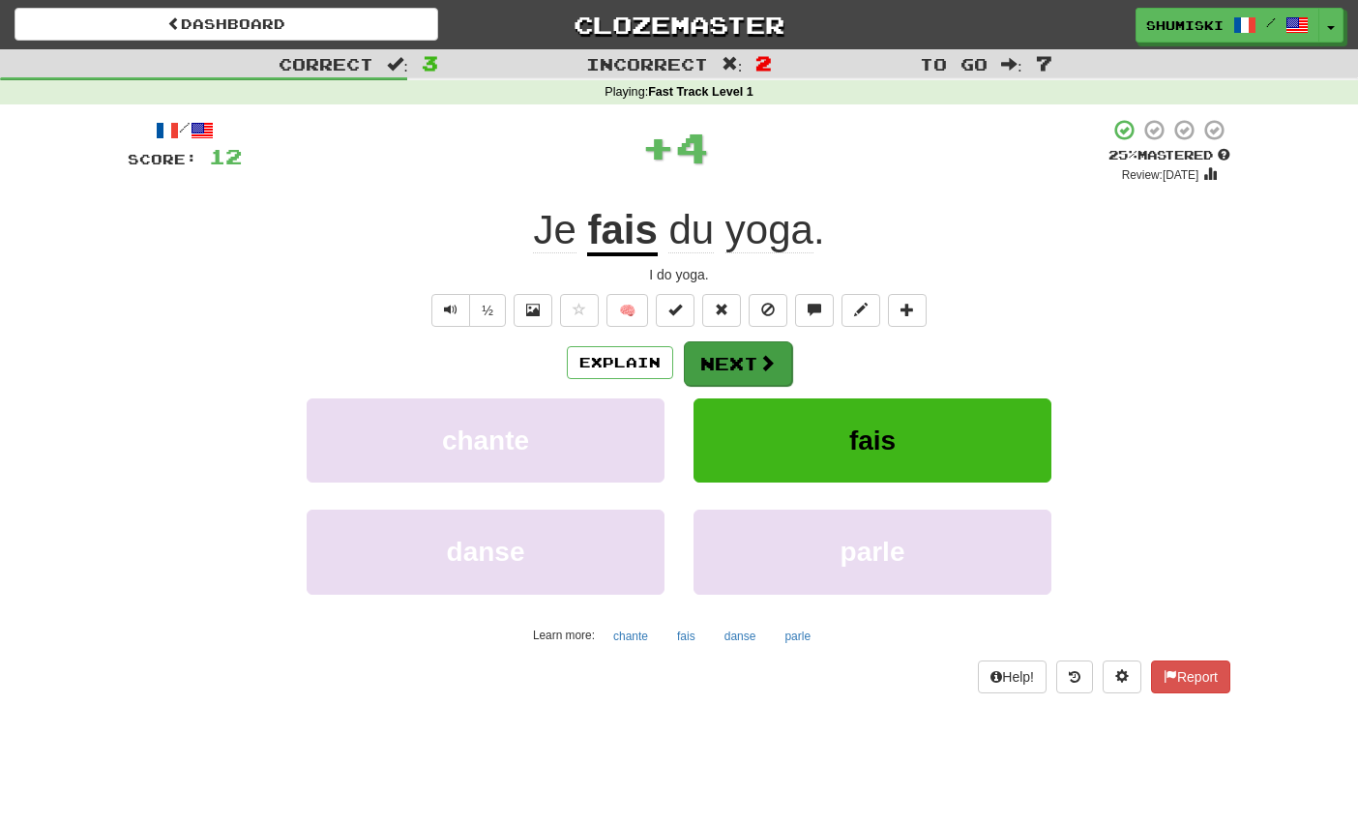
click at [753, 357] on button "Next" at bounding box center [738, 363] width 108 height 44
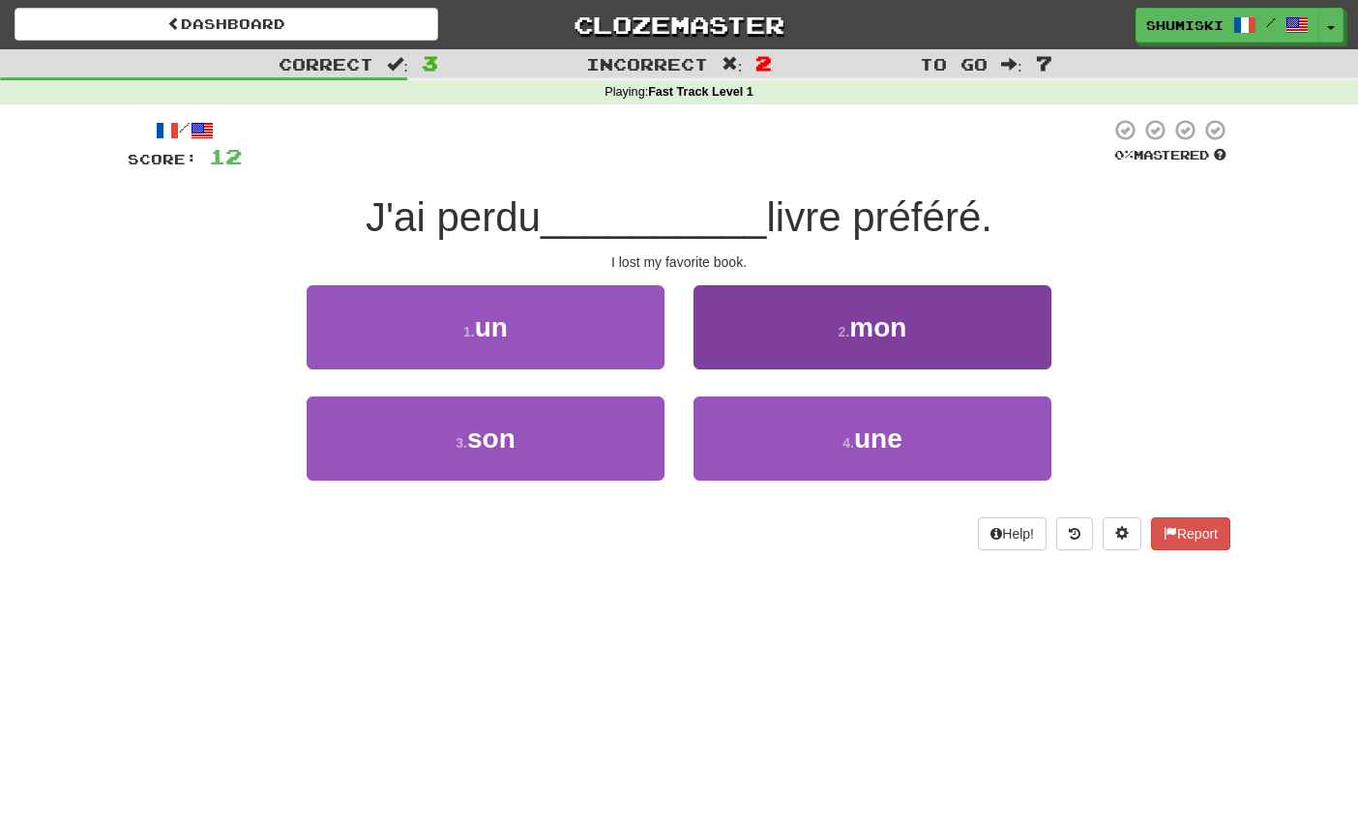
click at [768, 314] on button "2 . mon" at bounding box center [872, 327] width 358 height 84
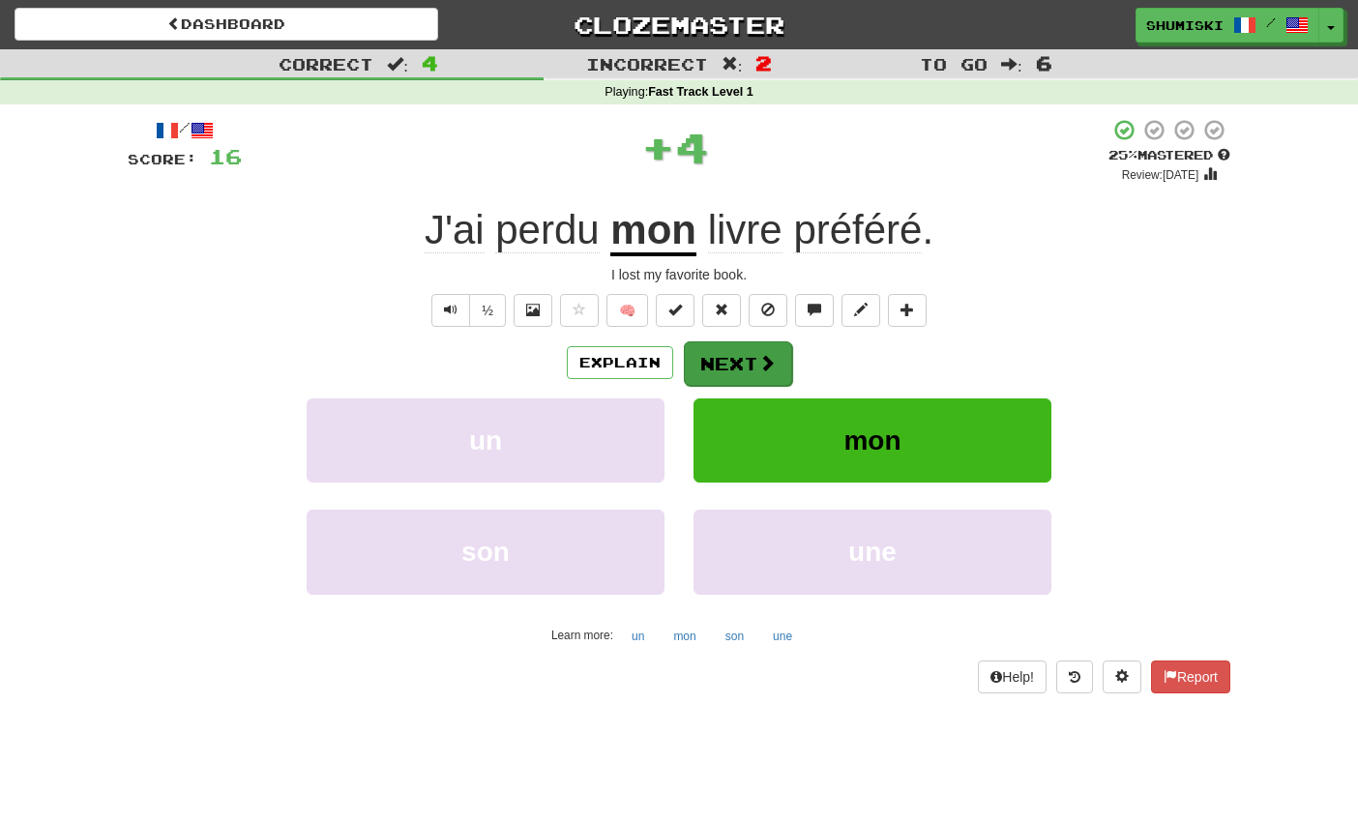
click at [728, 368] on button "Next" at bounding box center [738, 363] width 108 height 44
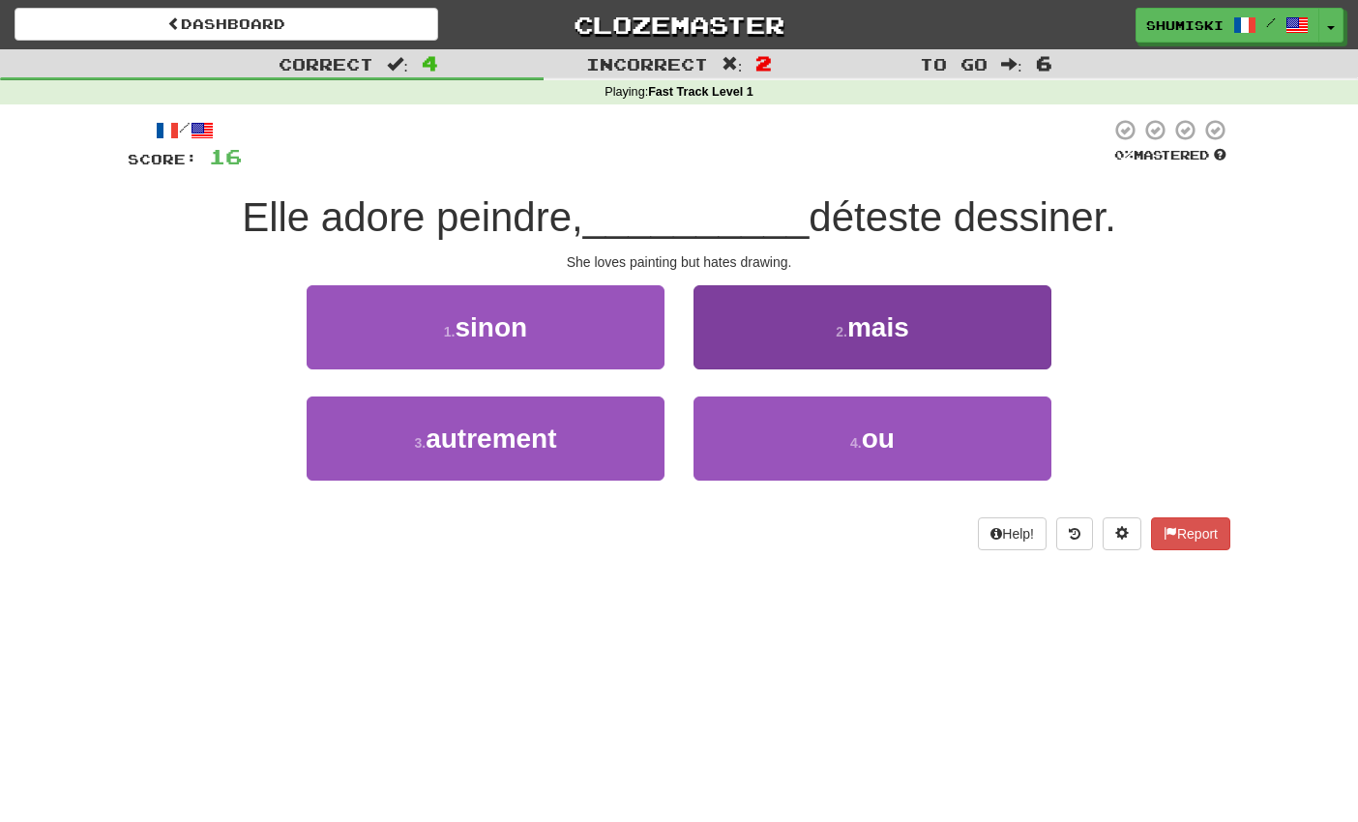
click at [746, 333] on button "2 . mais" at bounding box center [872, 327] width 358 height 84
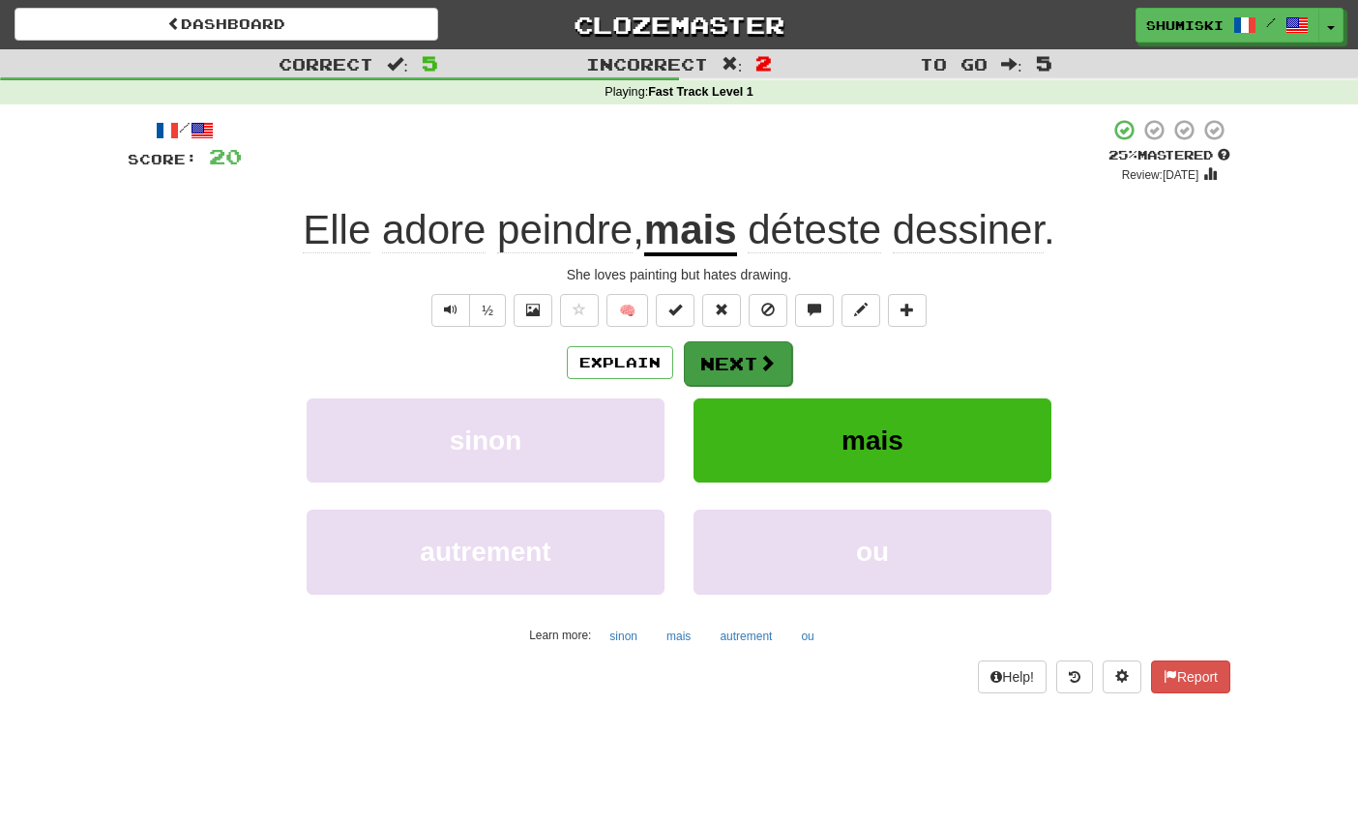
click at [751, 356] on button "Next" at bounding box center [738, 363] width 108 height 44
